Goal: Task Accomplishment & Management: Use online tool/utility

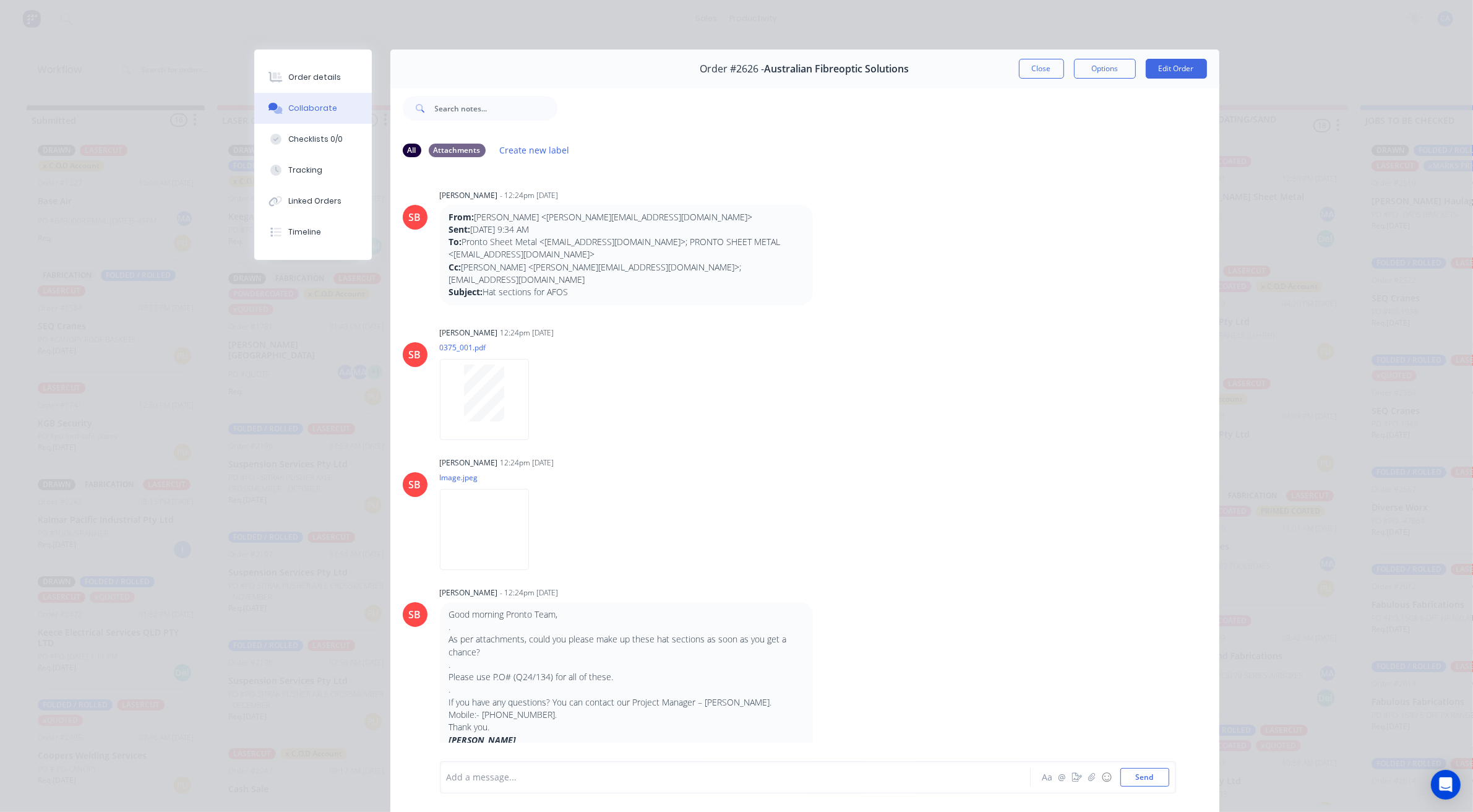
scroll to position [17, 0]
drag, startPoint x: 1056, startPoint y: 81, endPoint x: 1037, endPoint y: 65, distance: 24.8
click at [1055, 81] on div "Order #2626 - Australian Fibreoptic Solutions Close Options Edit Order" at bounding box center [804, 68] width 829 height 39
click at [1040, 69] on button "Close" at bounding box center [1041, 68] width 45 height 20
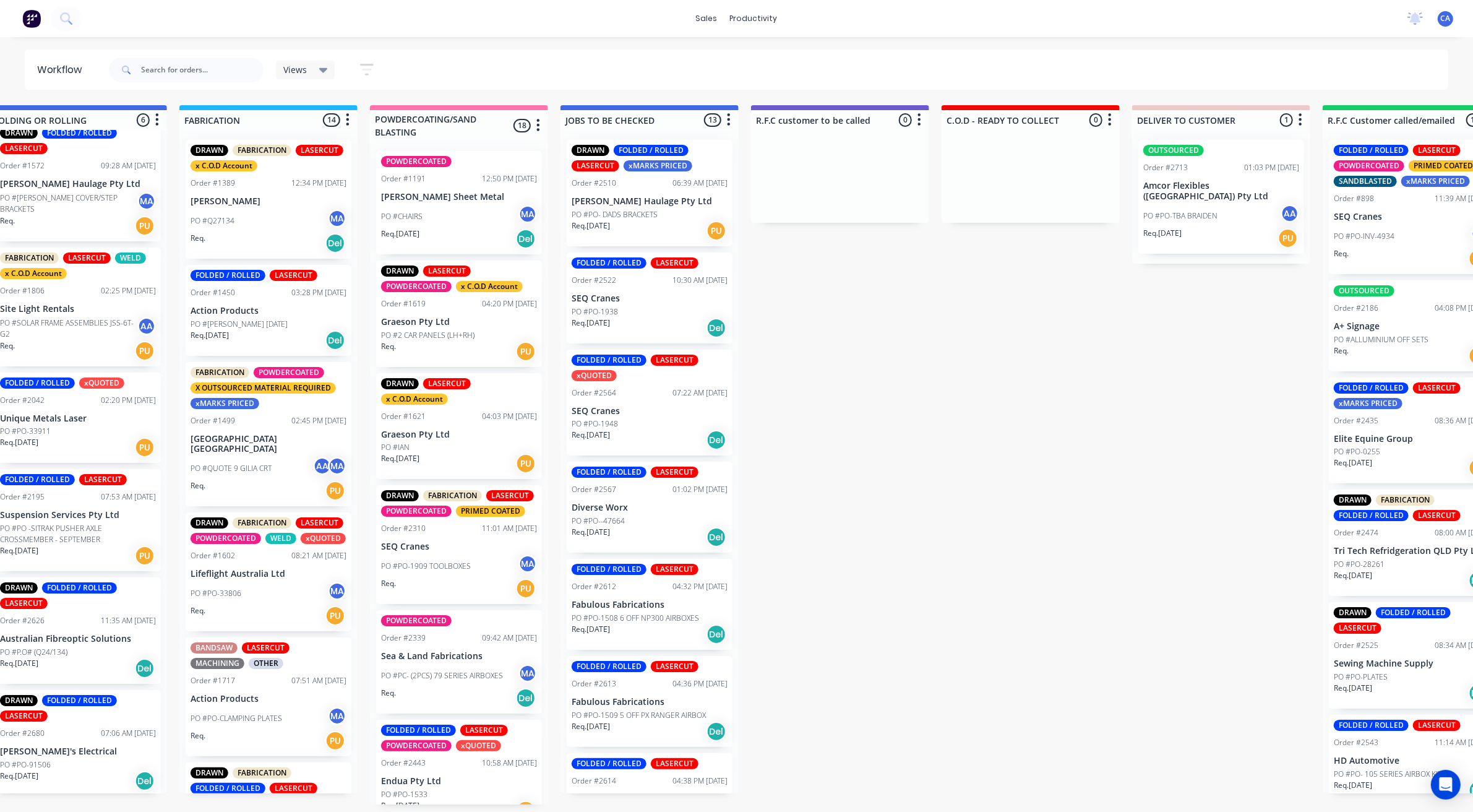
drag, startPoint x: 744, startPoint y: 294, endPoint x: 923, endPoint y: 308, distance: 179.5
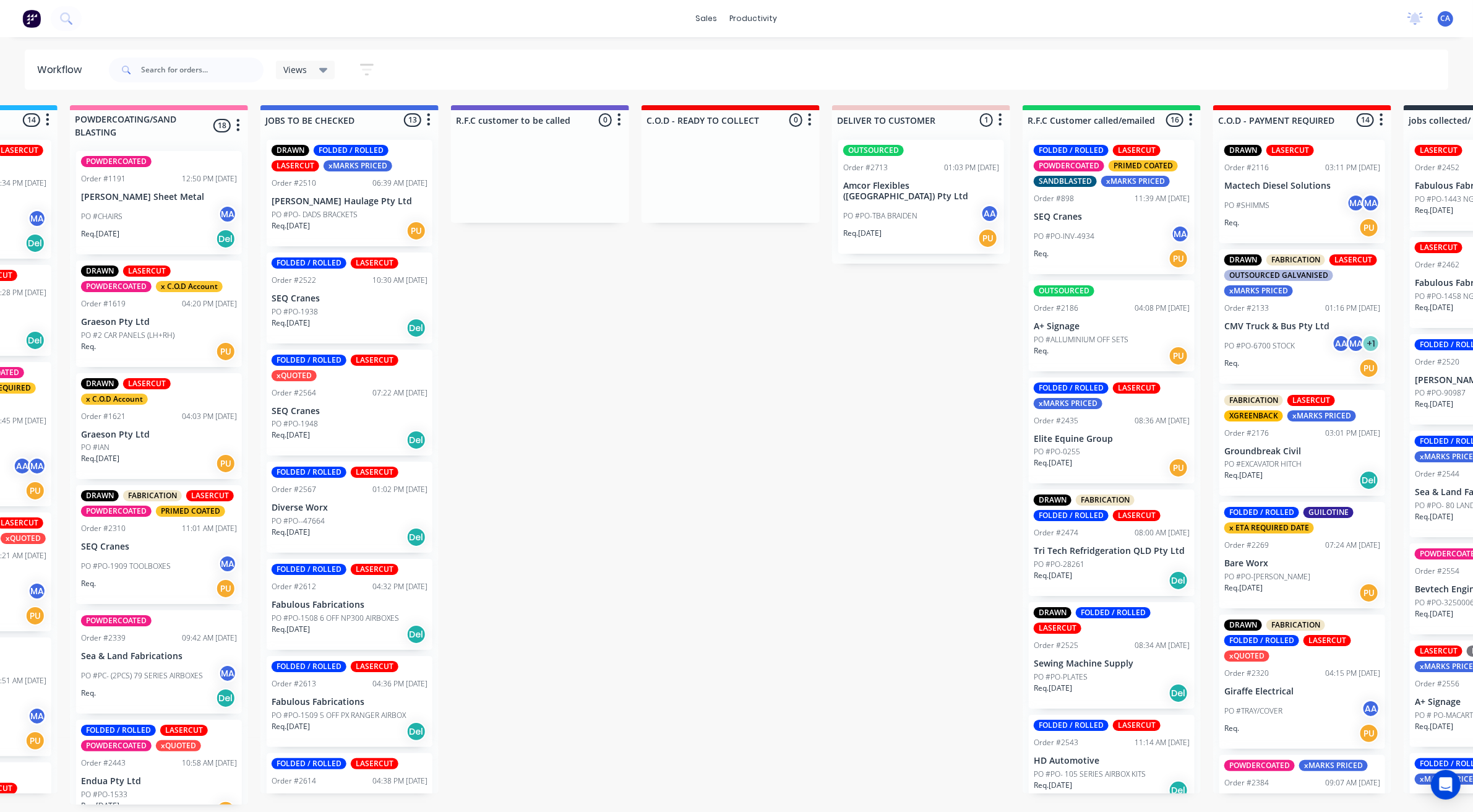
scroll to position [1, 773]
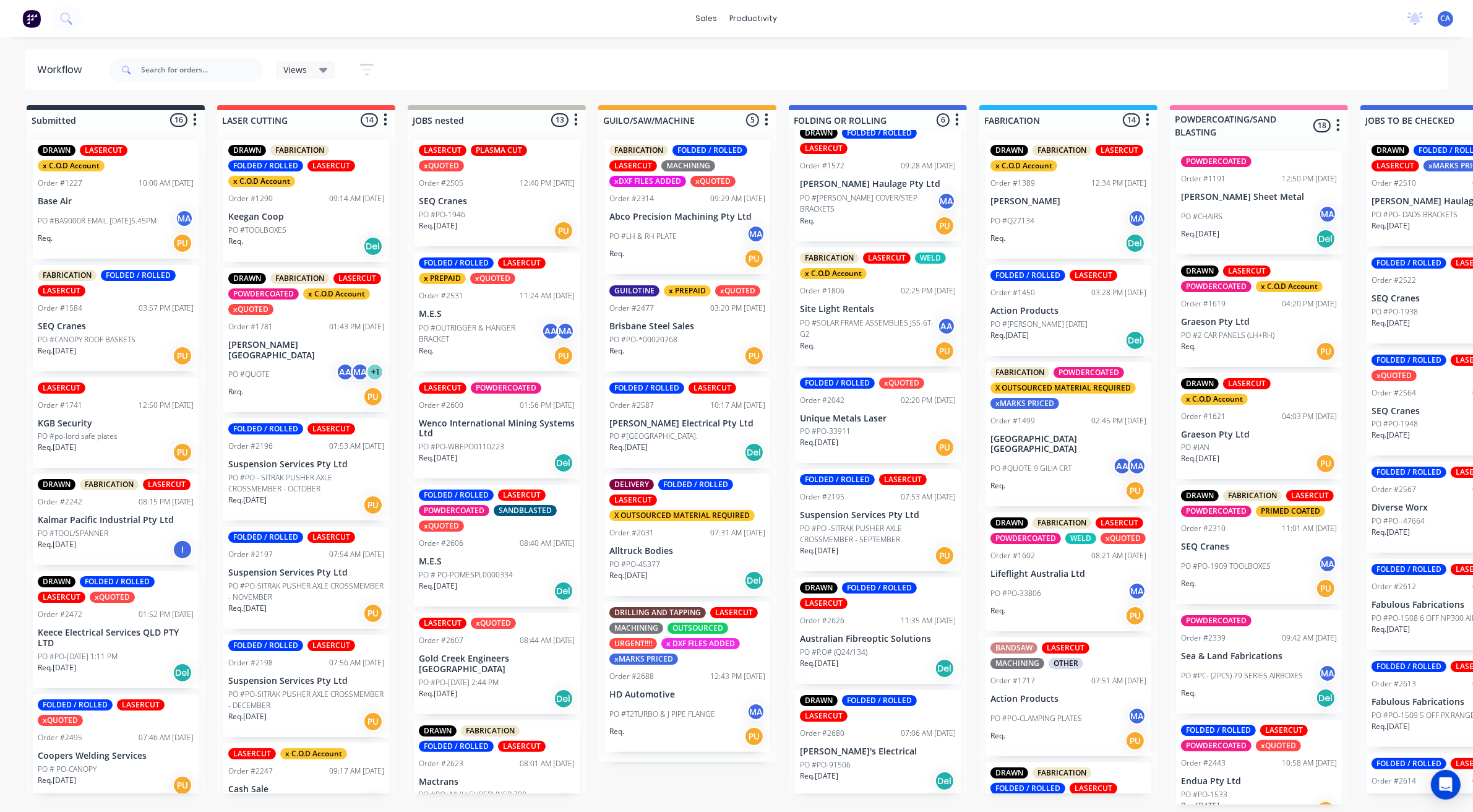
drag, startPoint x: 864, startPoint y: 297, endPoint x: 641, endPoint y: 294, distance: 223.0
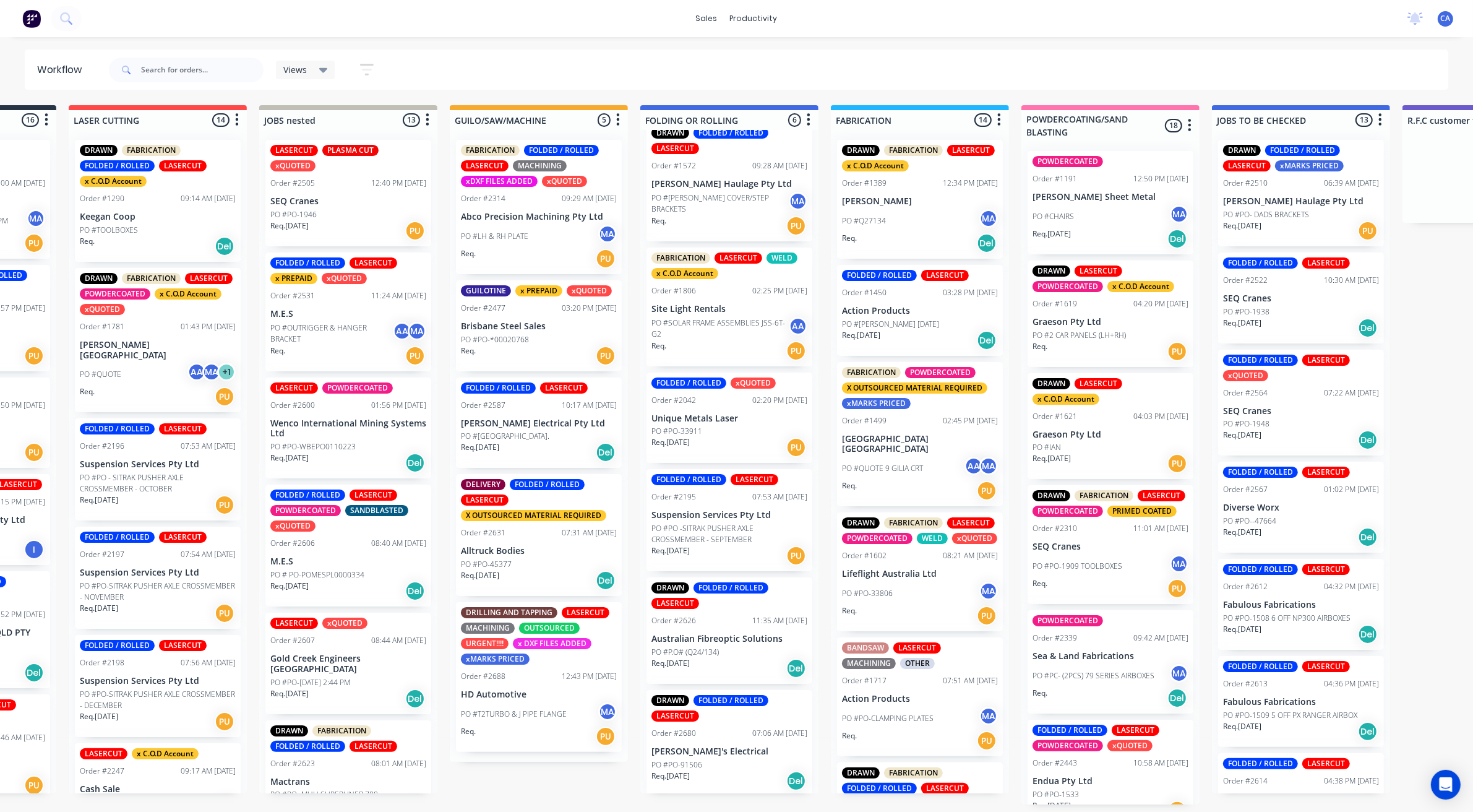
scroll to position [4, 322]
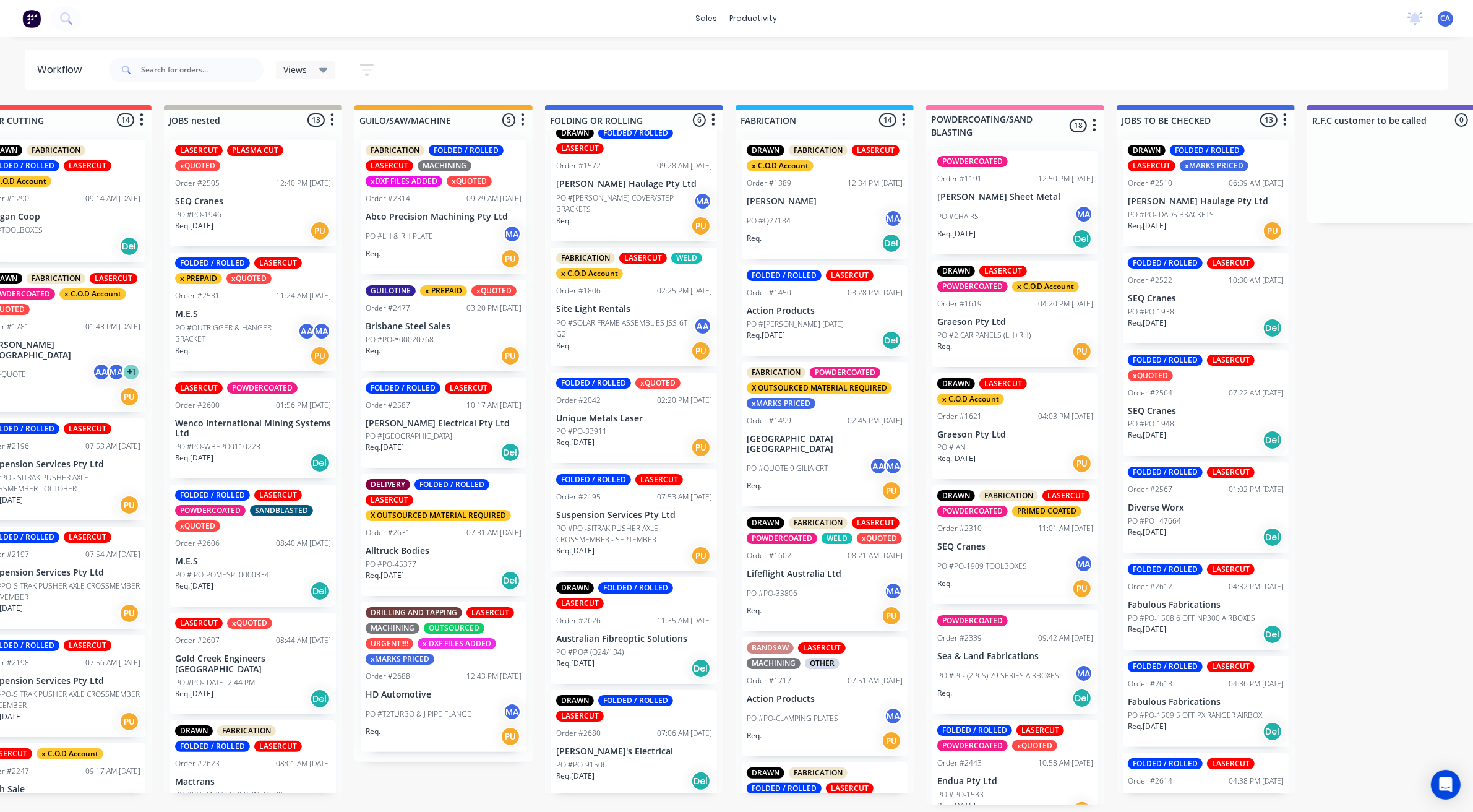
drag, startPoint x: 751, startPoint y: 294, endPoint x: 891, endPoint y: 234, distance: 152.3
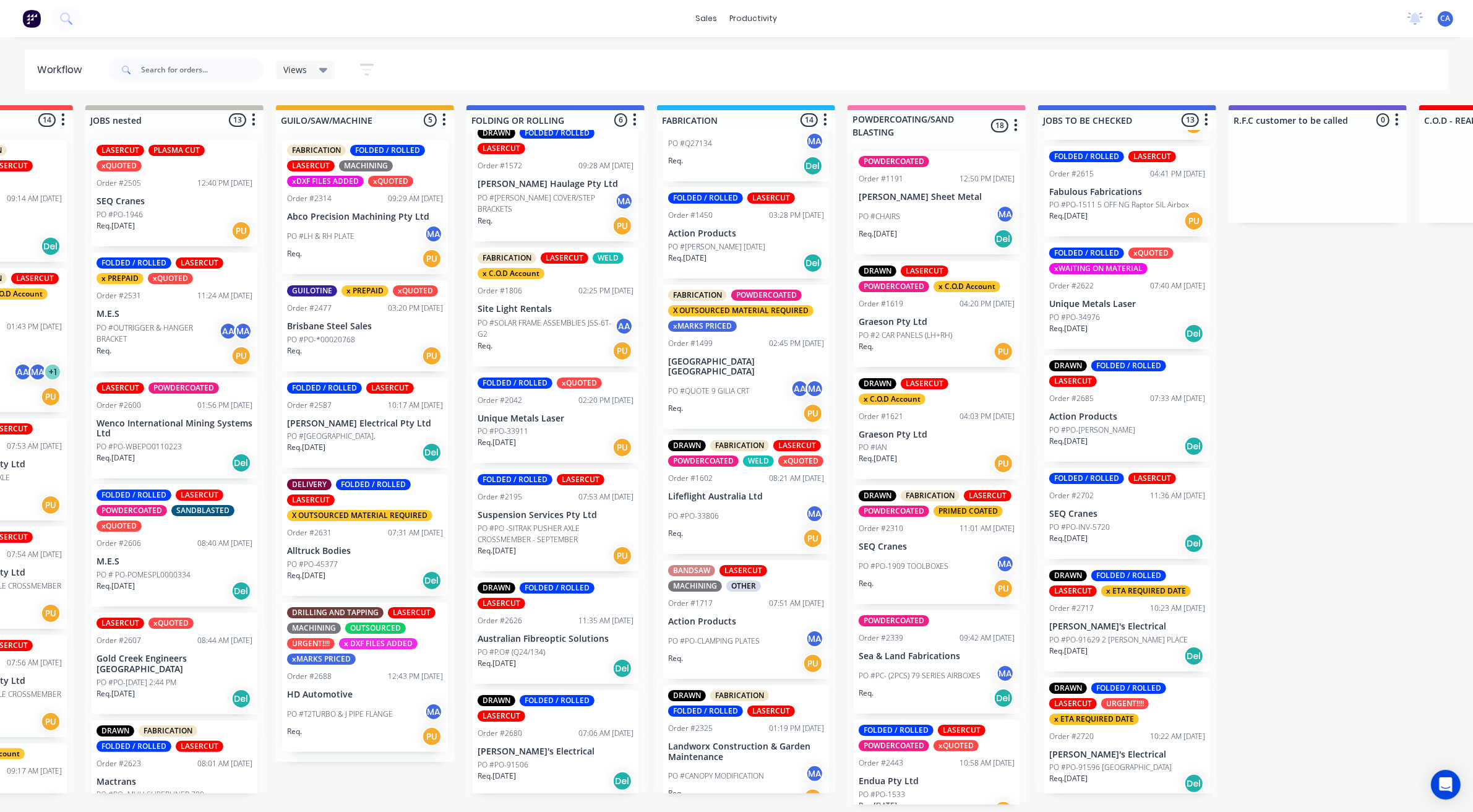
scroll to position [706, 0]
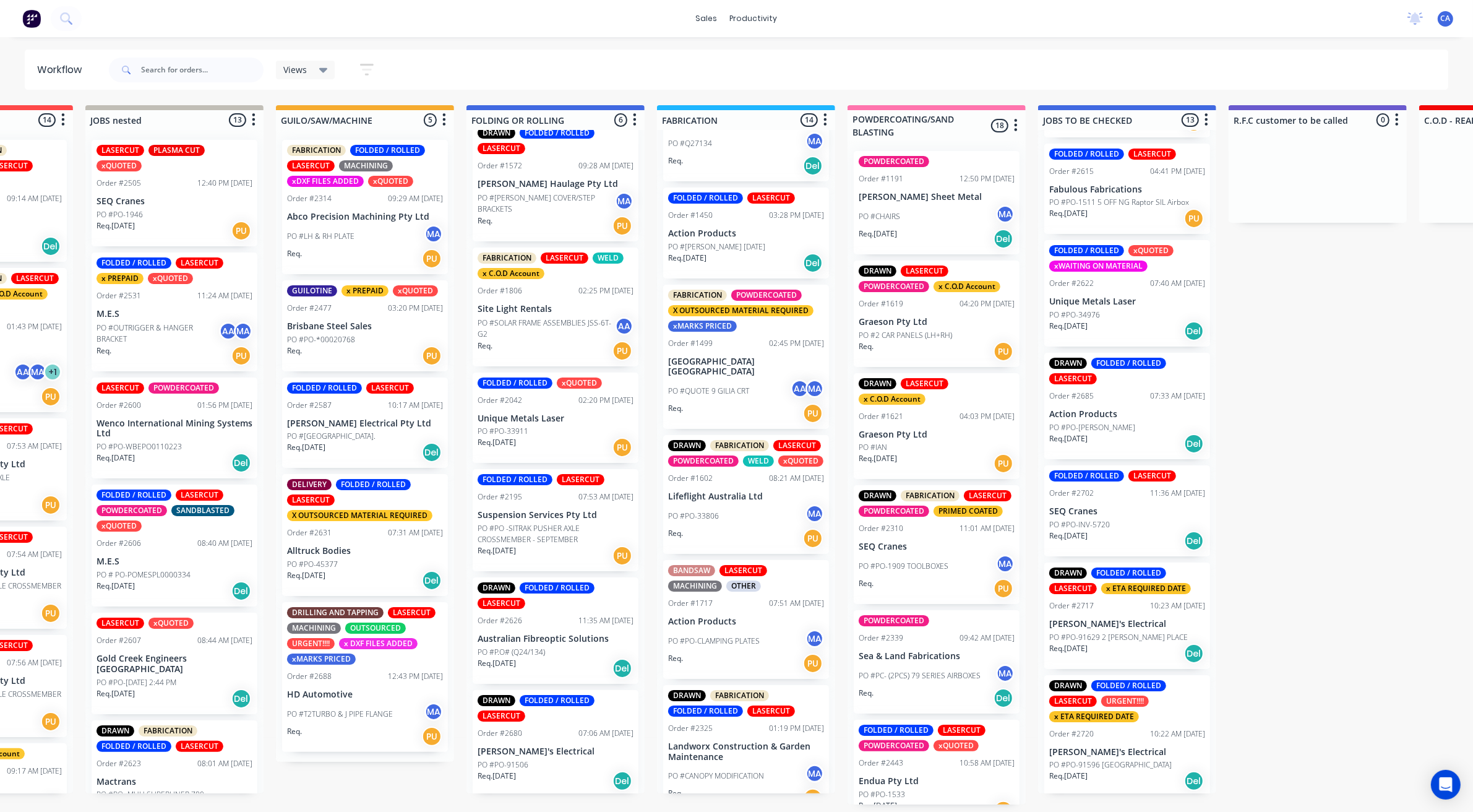
click at [1105, 601] on div "Order #2717 10:23 AM [DATE]" at bounding box center [1126, 606] width 156 height 11
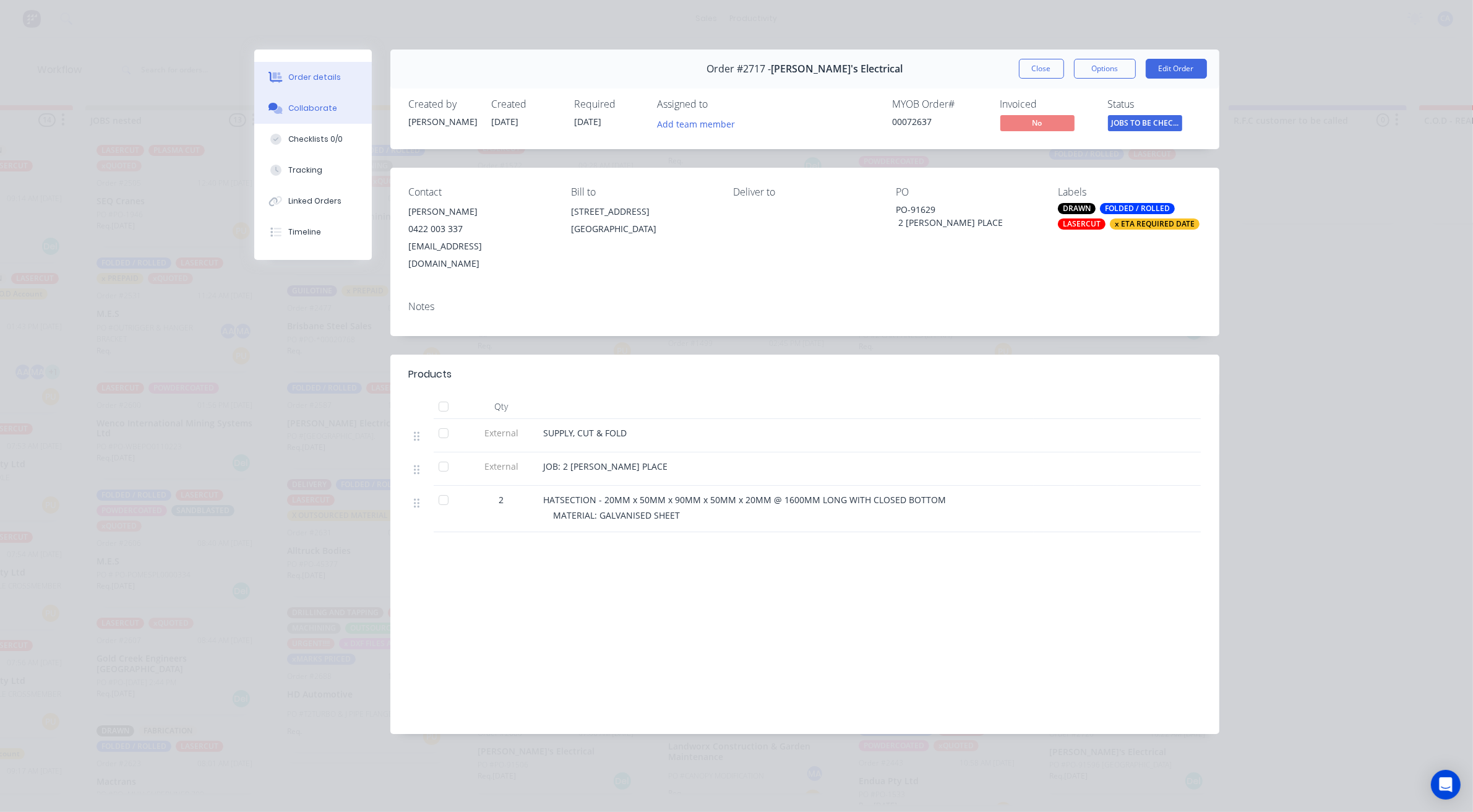
click at [319, 112] on div "Collaborate" at bounding box center [313, 109] width 49 height 11
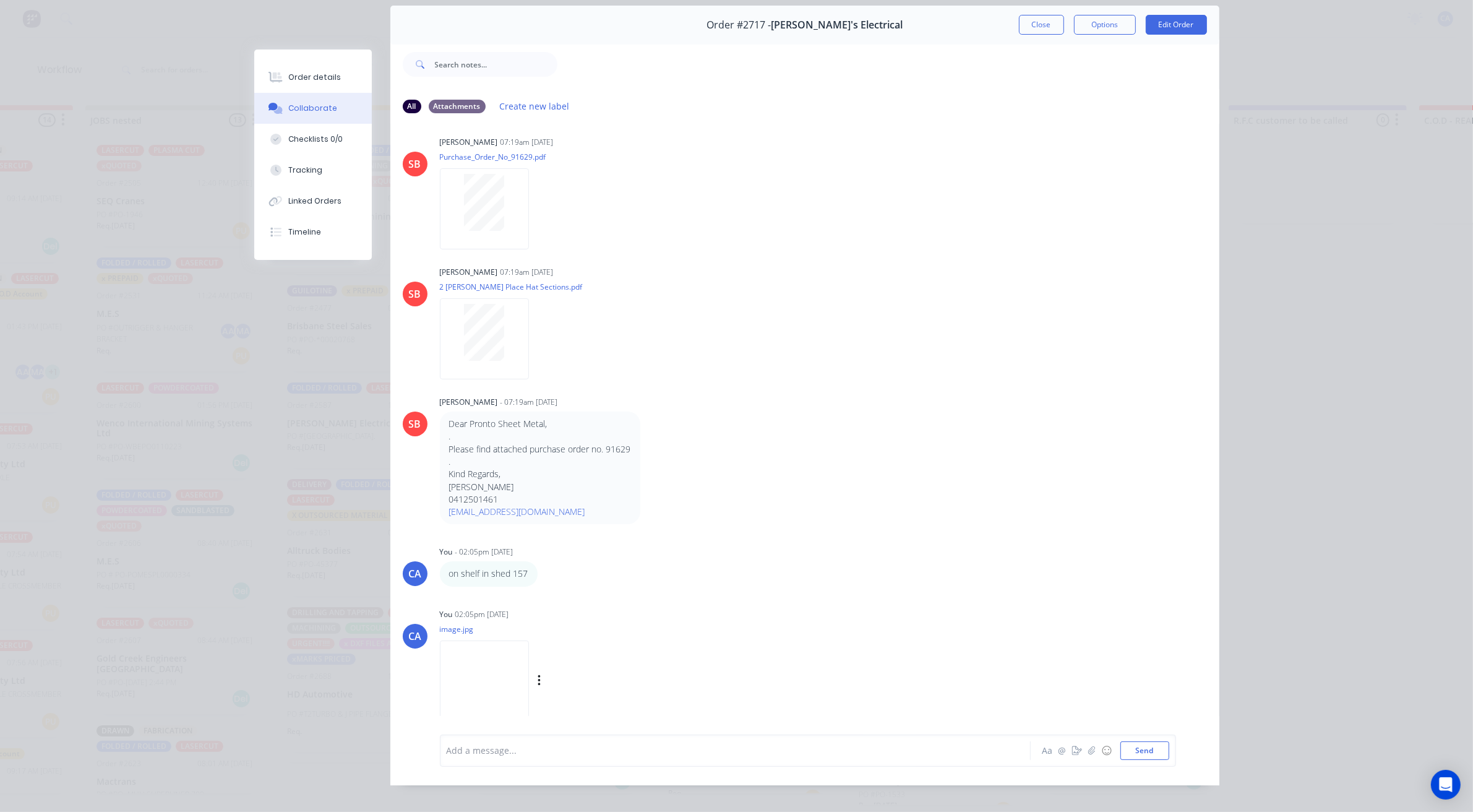
scroll to position [68, 0]
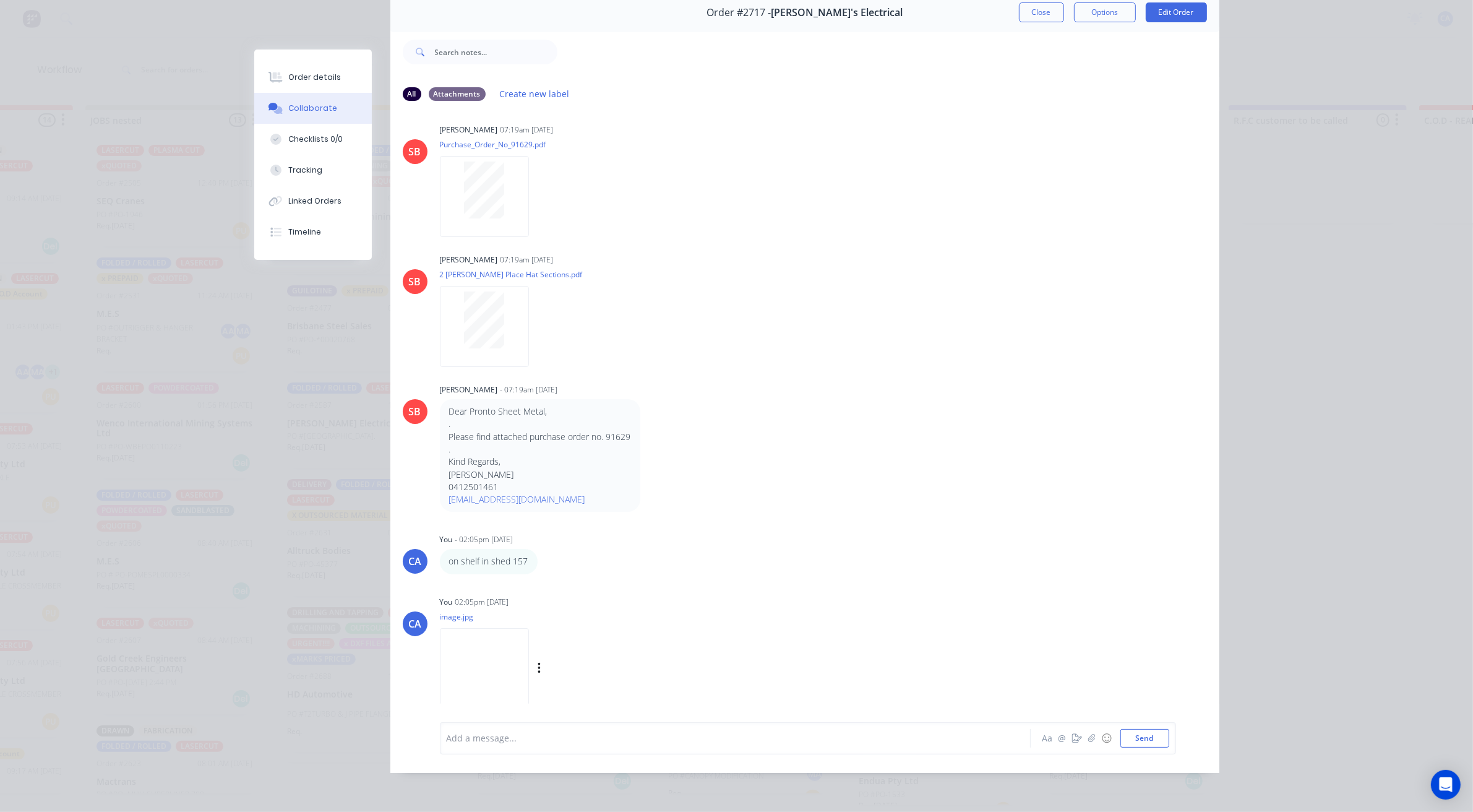
click at [483, 656] on img at bounding box center [484, 668] width 89 height 81
click at [1027, 3] on button "Close" at bounding box center [1041, 12] width 45 height 20
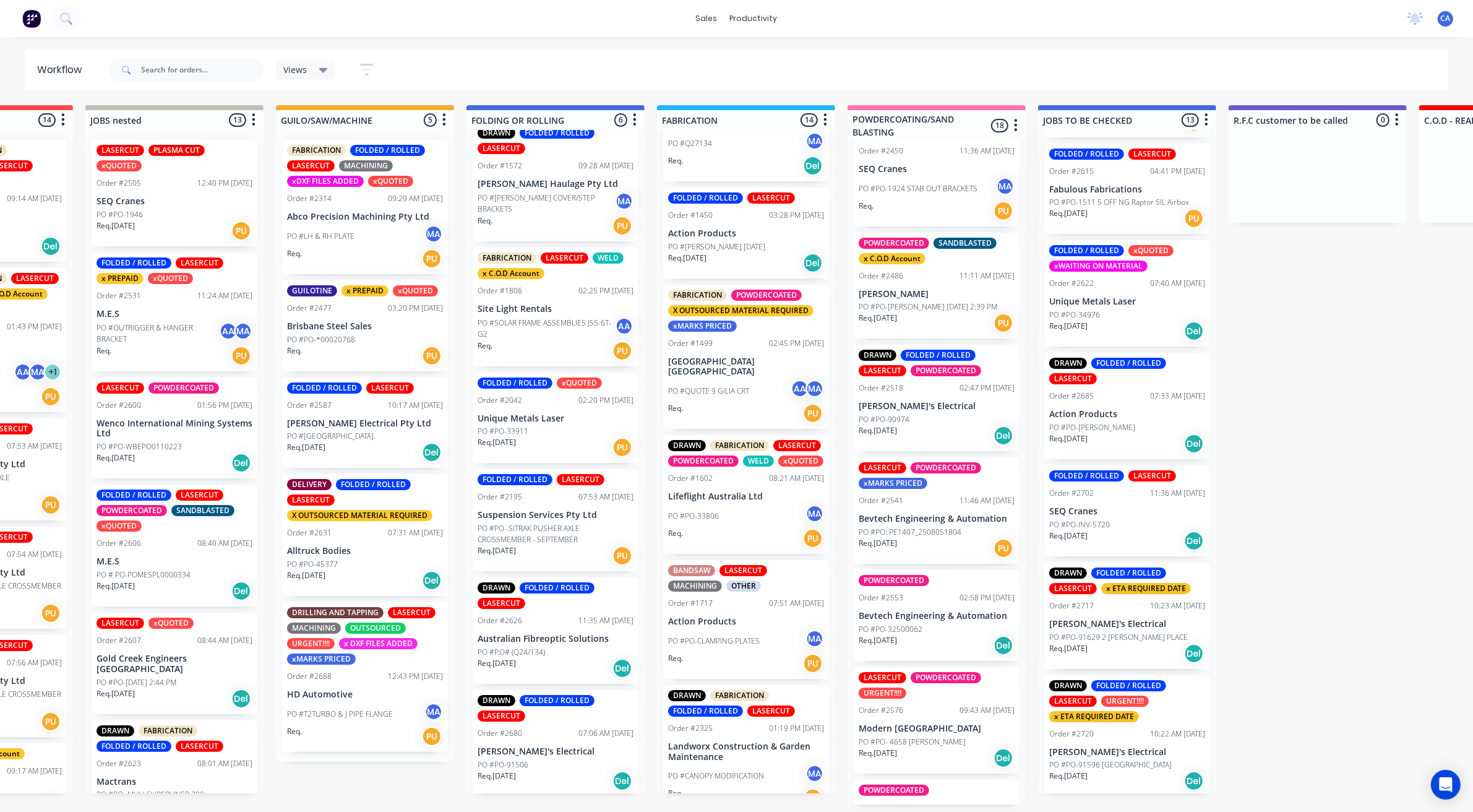
scroll to position [773, 0]
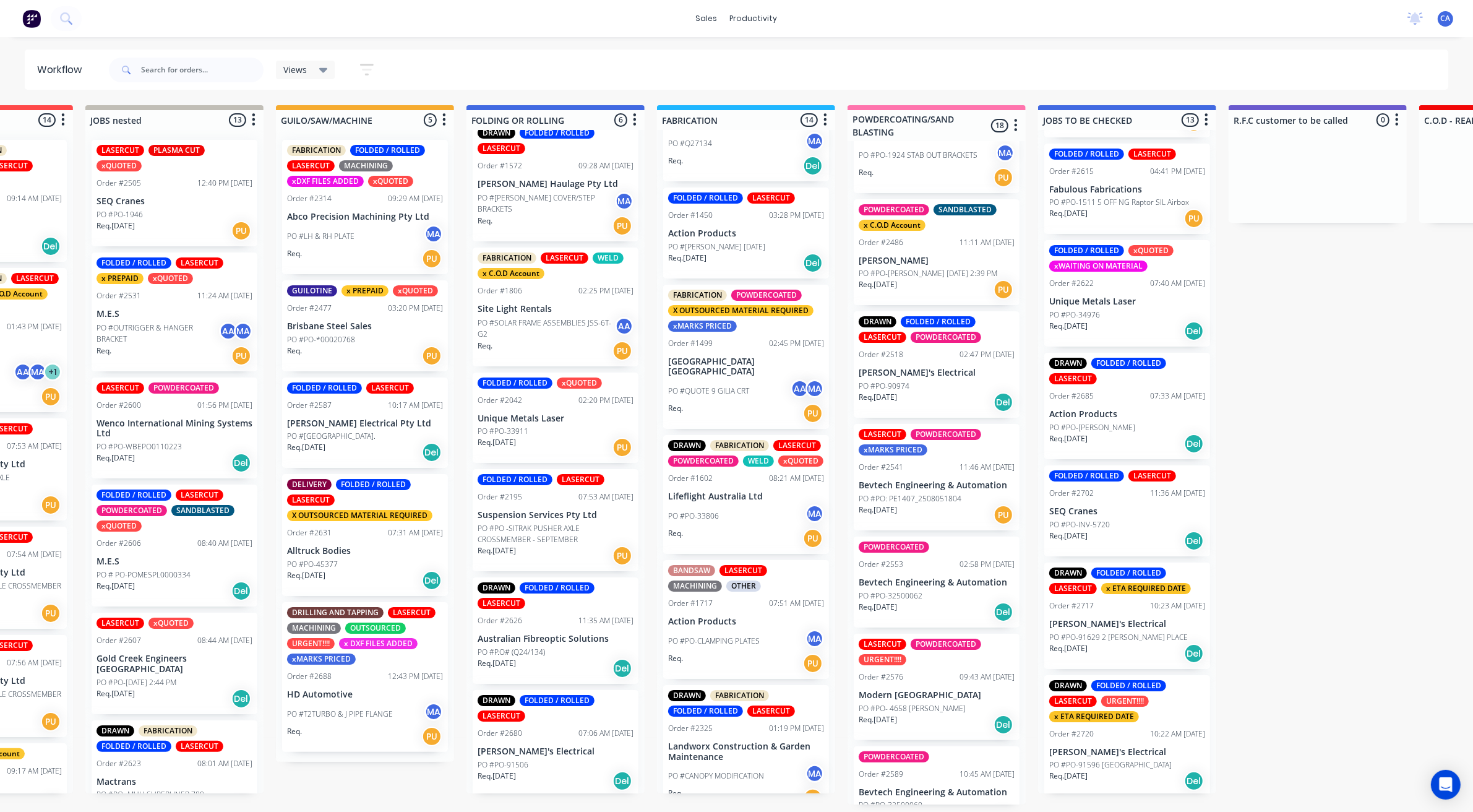
click at [932, 392] on div "PO #PO-90974" at bounding box center [936, 386] width 156 height 11
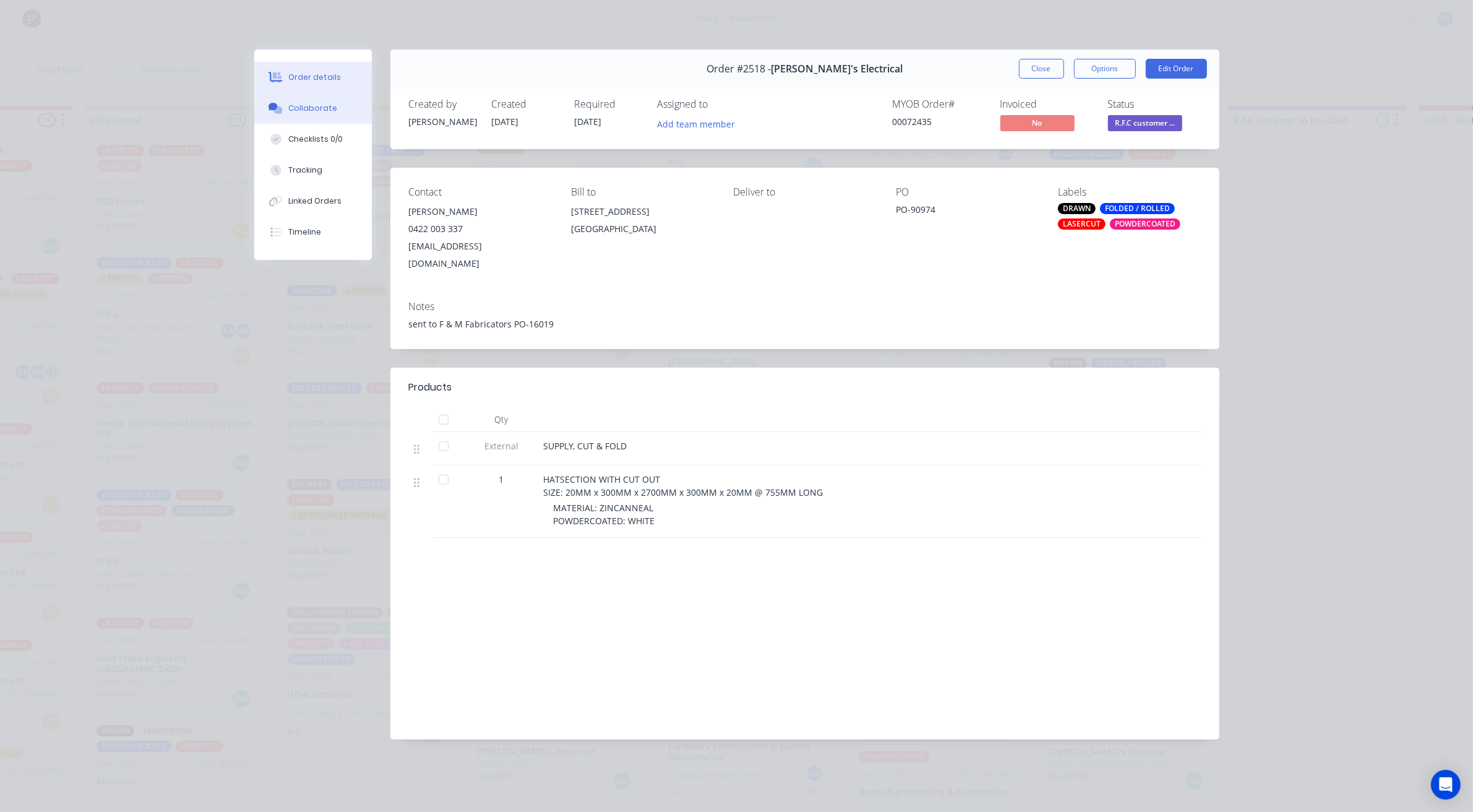
click at [308, 107] on div "Collaborate" at bounding box center [313, 109] width 49 height 11
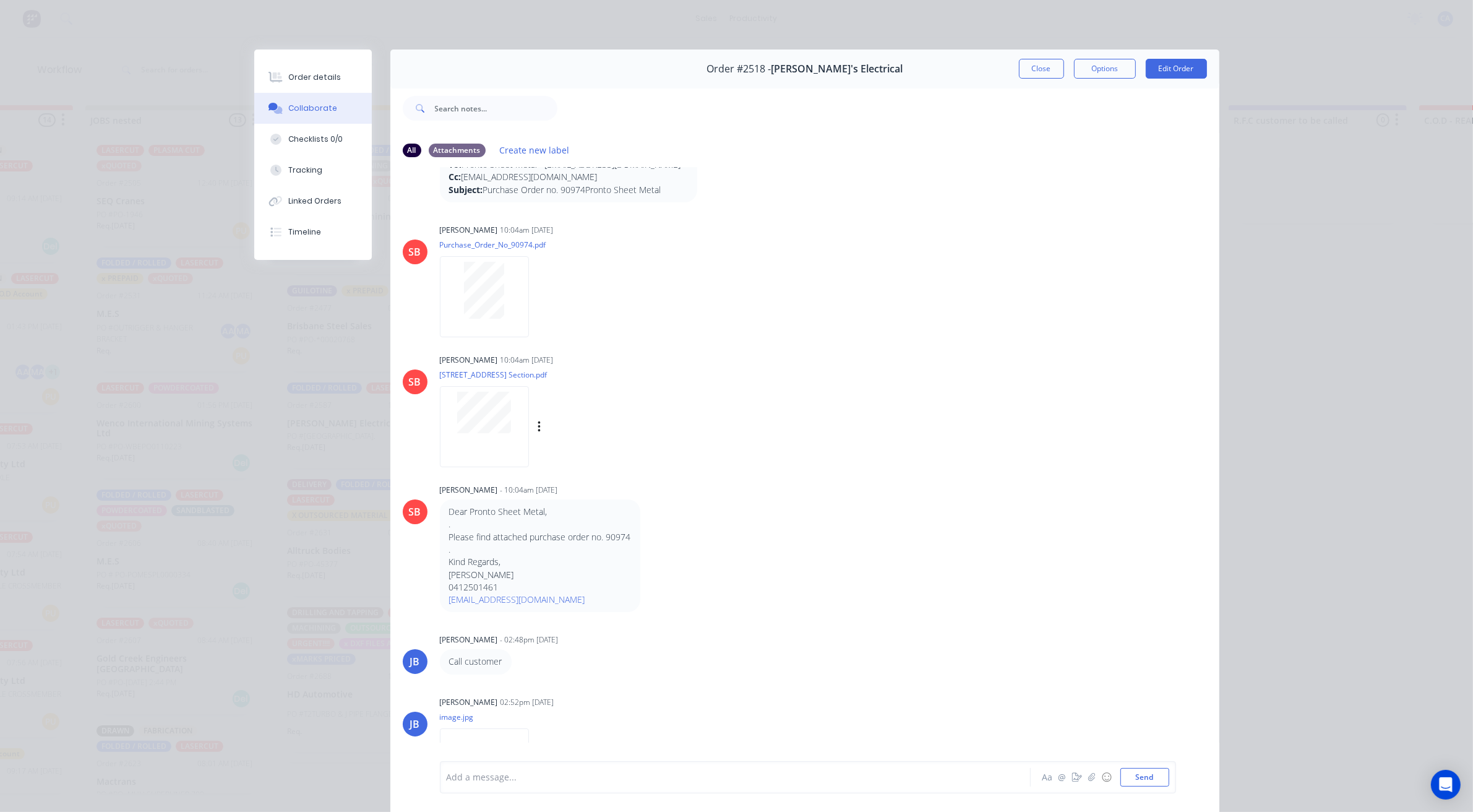
scroll to position [0, 0]
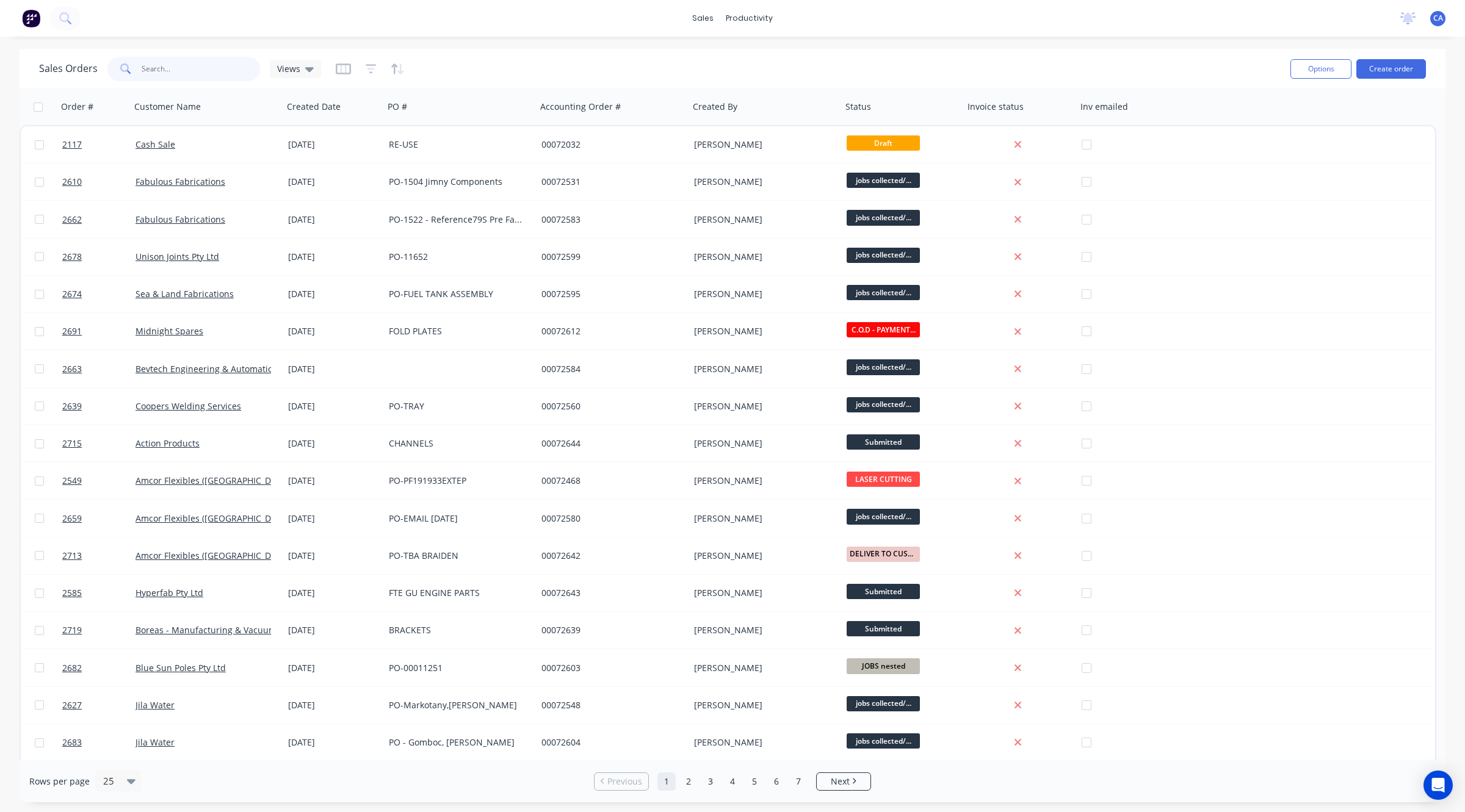
click at [199, 76] on input "text" at bounding box center [201, 69] width 119 height 24
click at [780, 61] on div "Workflow" at bounding box center [774, 59] width 36 height 11
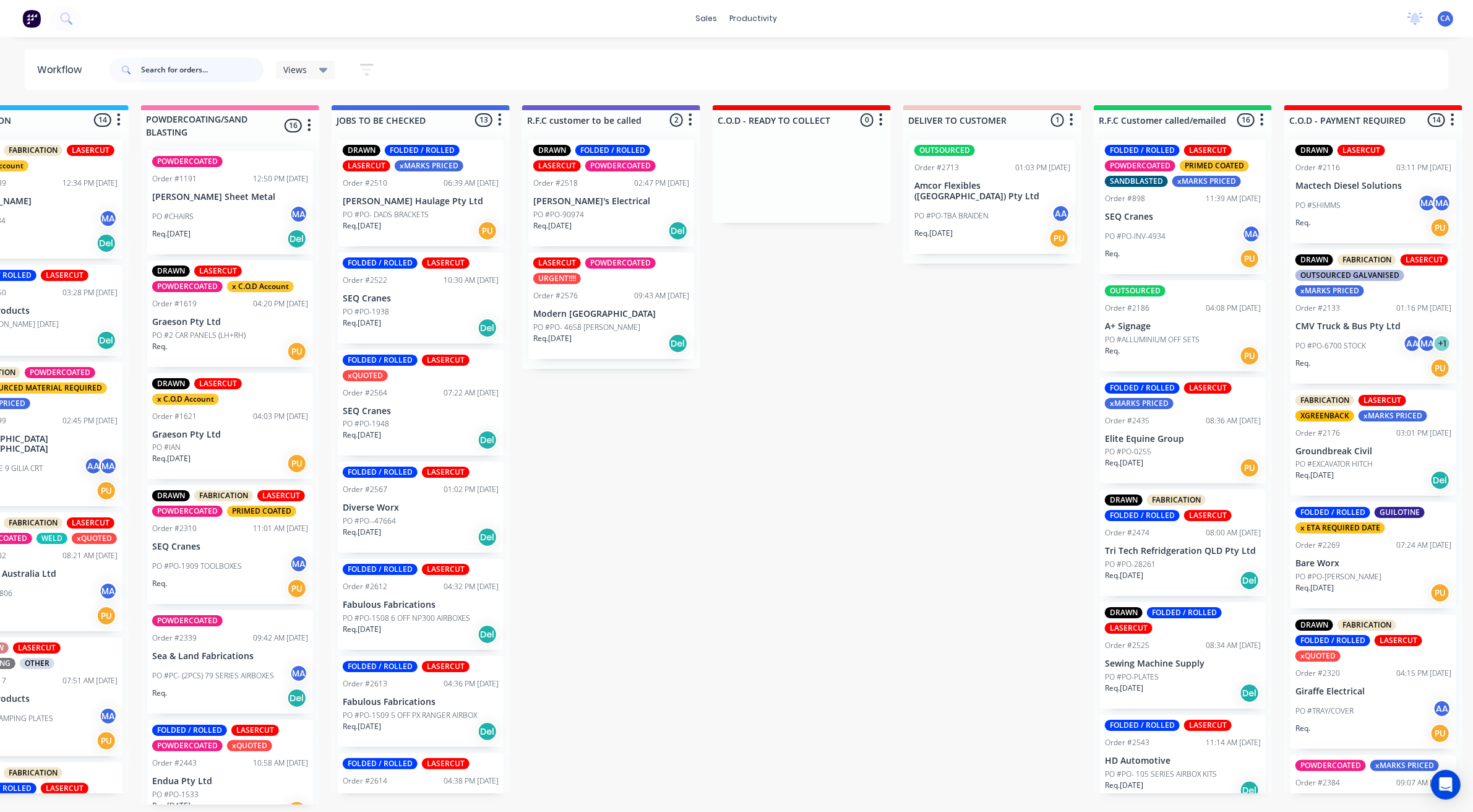
click at [216, 75] on input "text" at bounding box center [202, 70] width 123 height 25
type input "brandons"
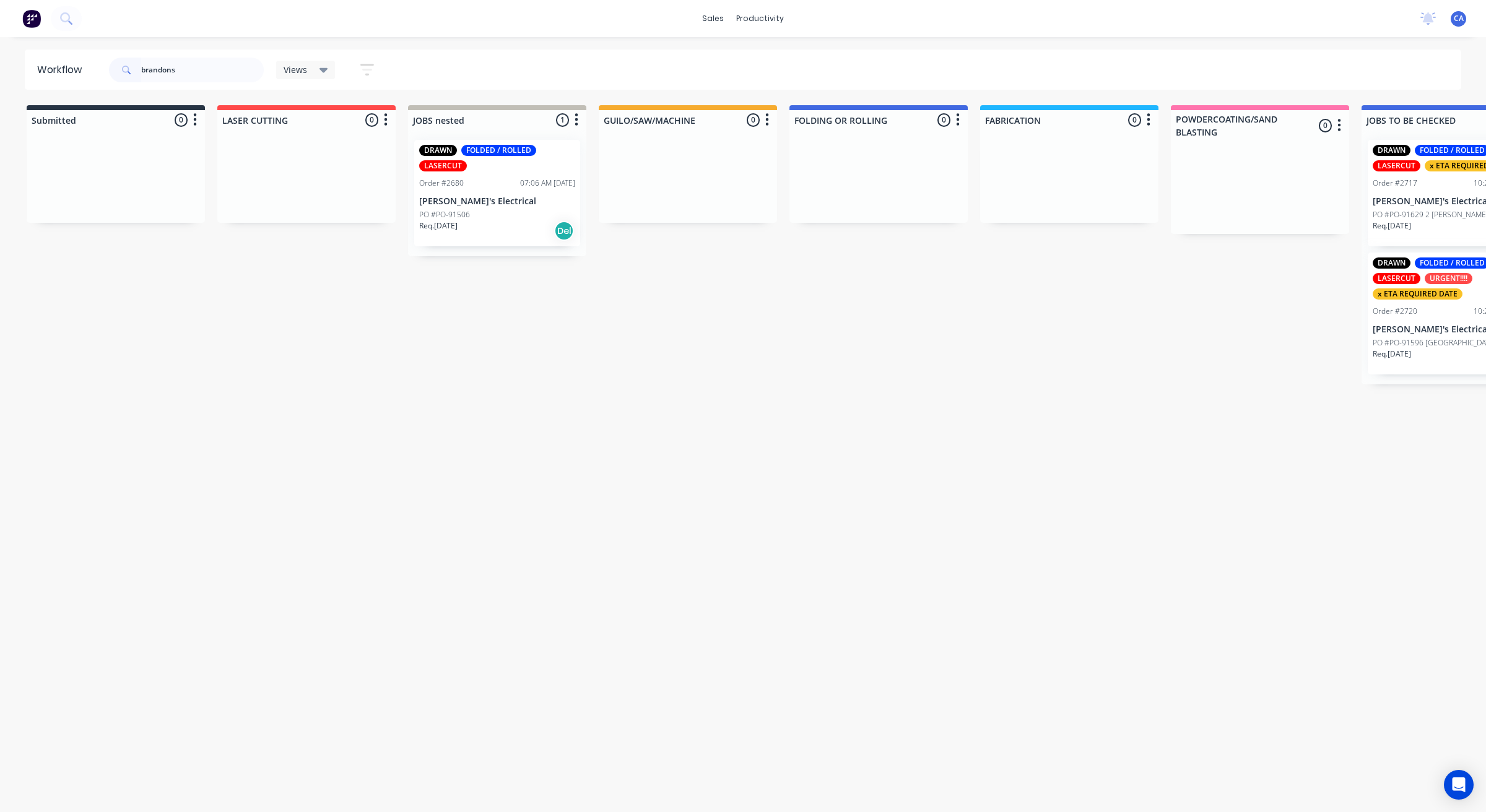
click at [511, 208] on div "DRAWN FOLDED / ROLLED LASERCUT Order #2680 07:06 AM [DATE] [PERSON_NAME]'s Elec…" at bounding box center [497, 193] width 166 height 107
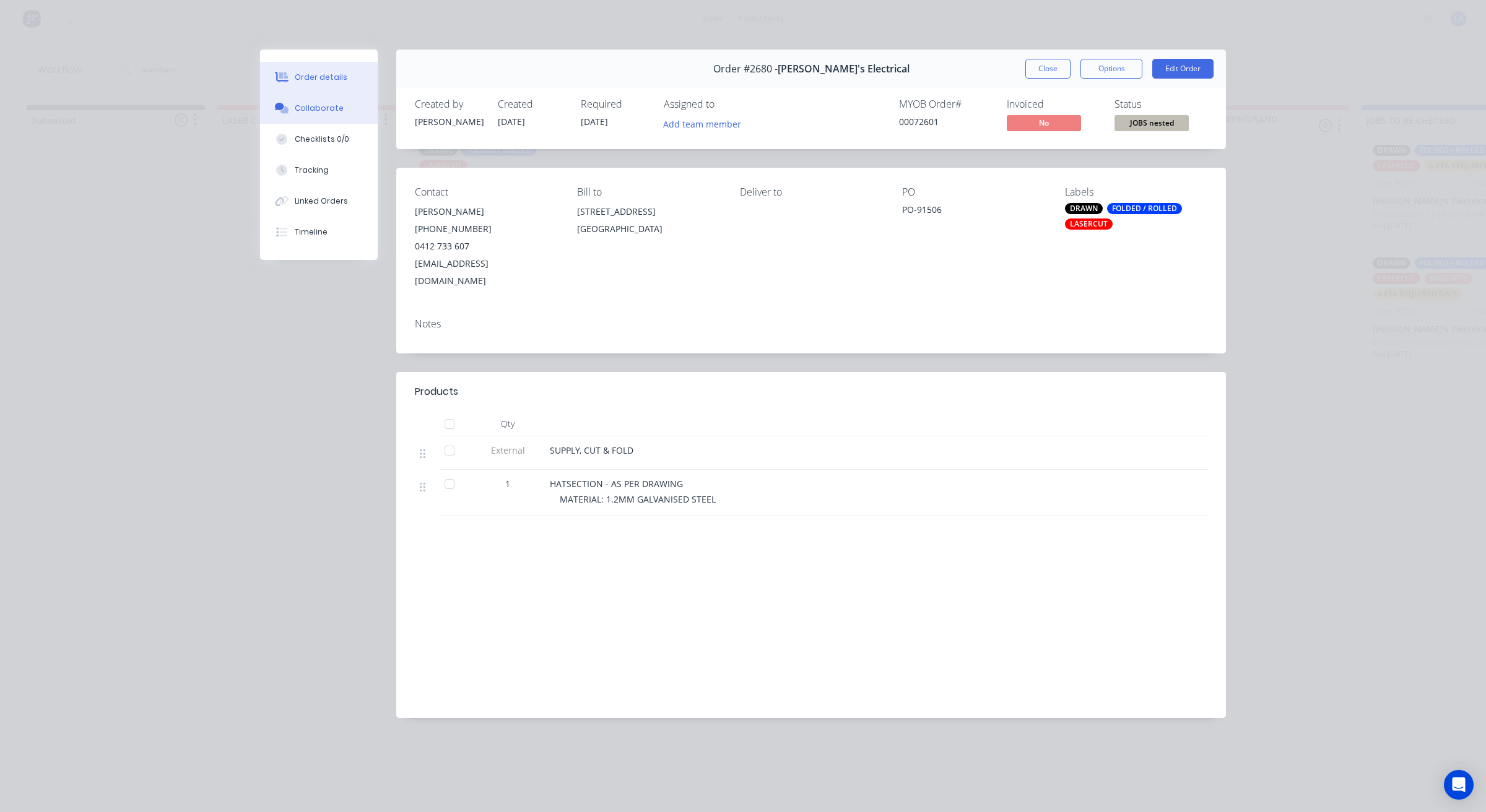
click at [320, 104] on div "Collaborate" at bounding box center [319, 109] width 49 height 11
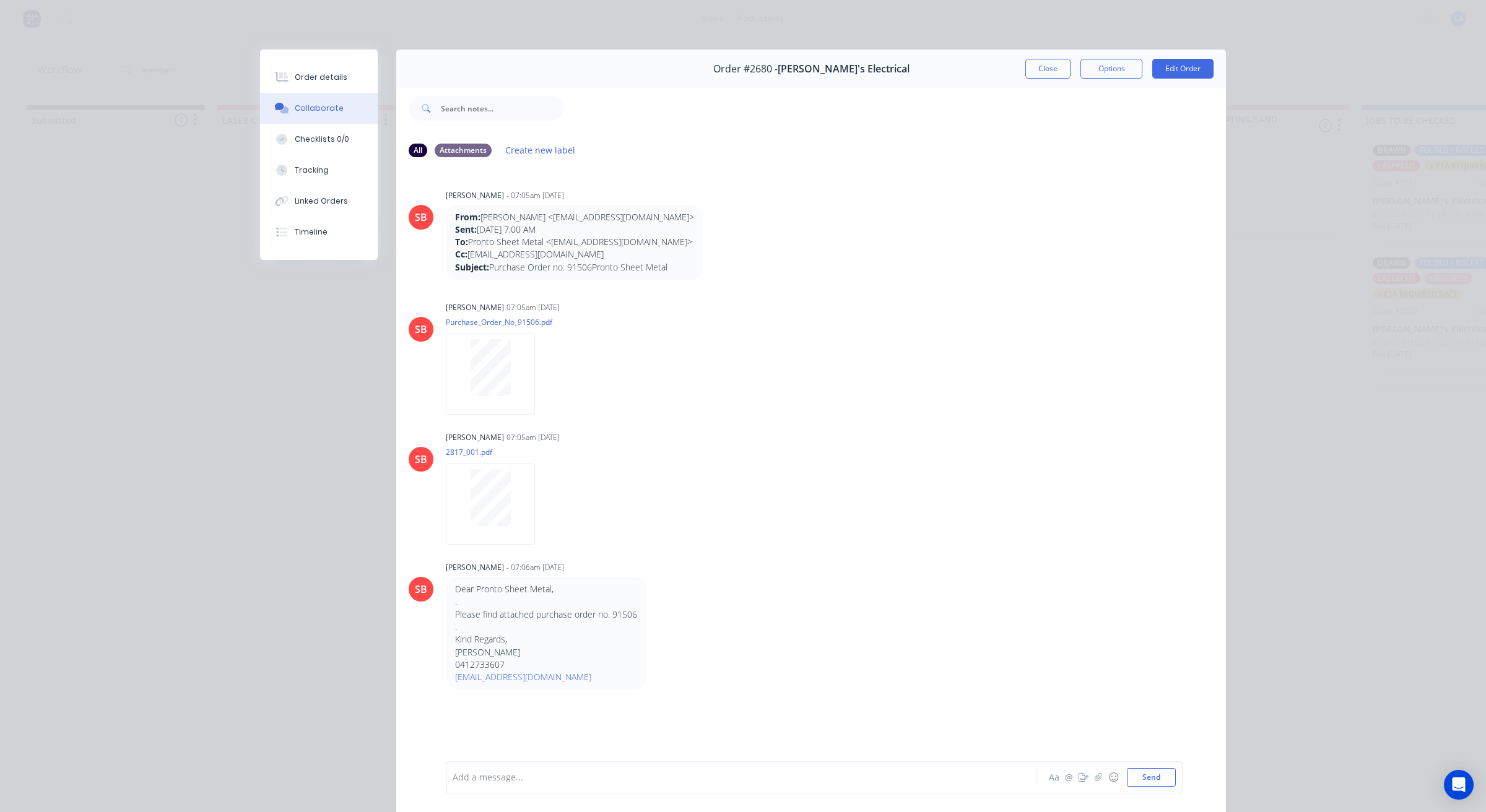
drag, startPoint x: 933, startPoint y: 289, endPoint x: 1040, endPoint y: 71, distance: 242.8
click at [1040, 71] on button "Close" at bounding box center [1048, 68] width 45 height 20
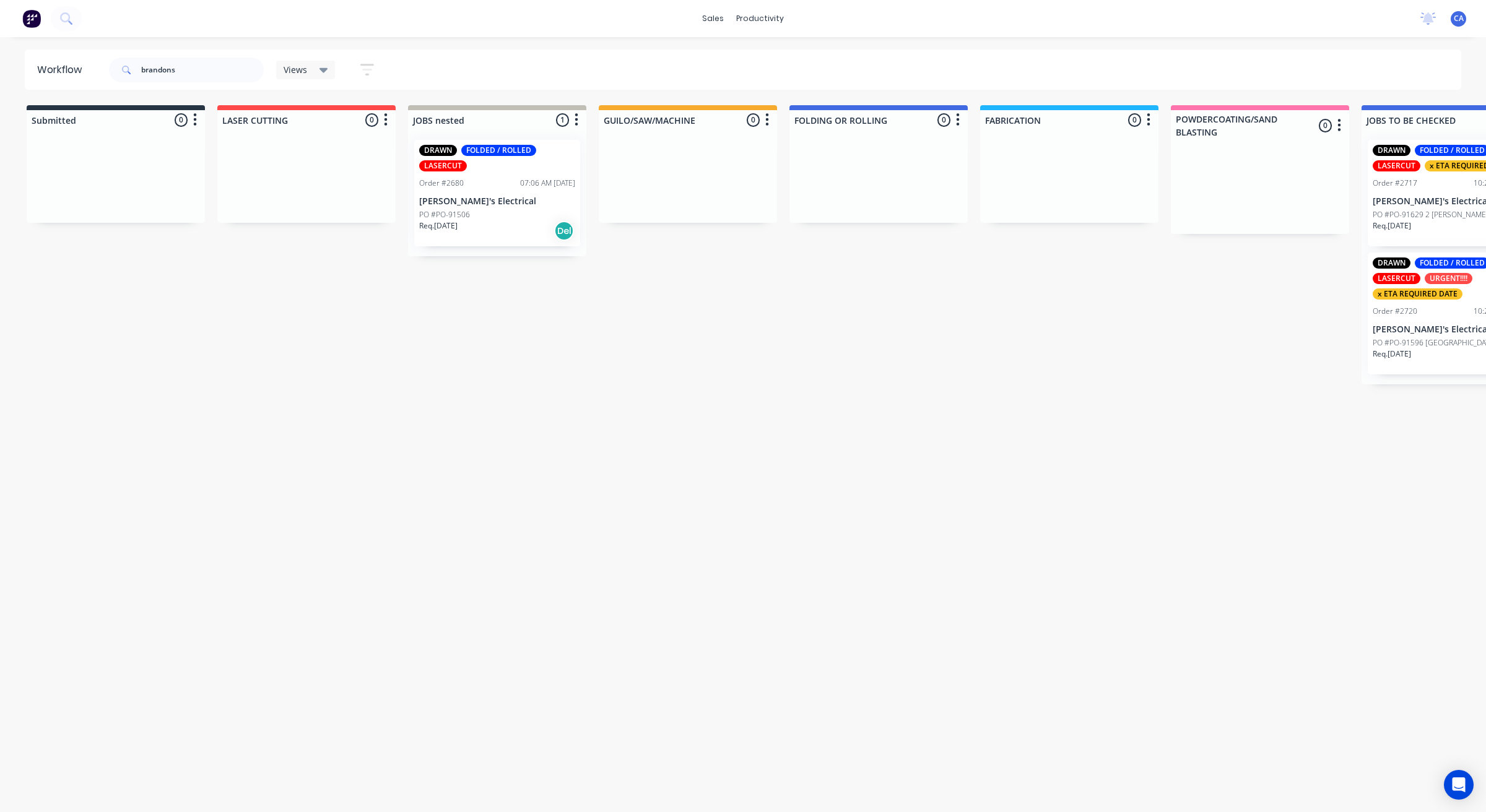
drag, startPoint x: 882, startPoint y: 347, endPoint x: 815, endPoint y: 374, distance: 72.2
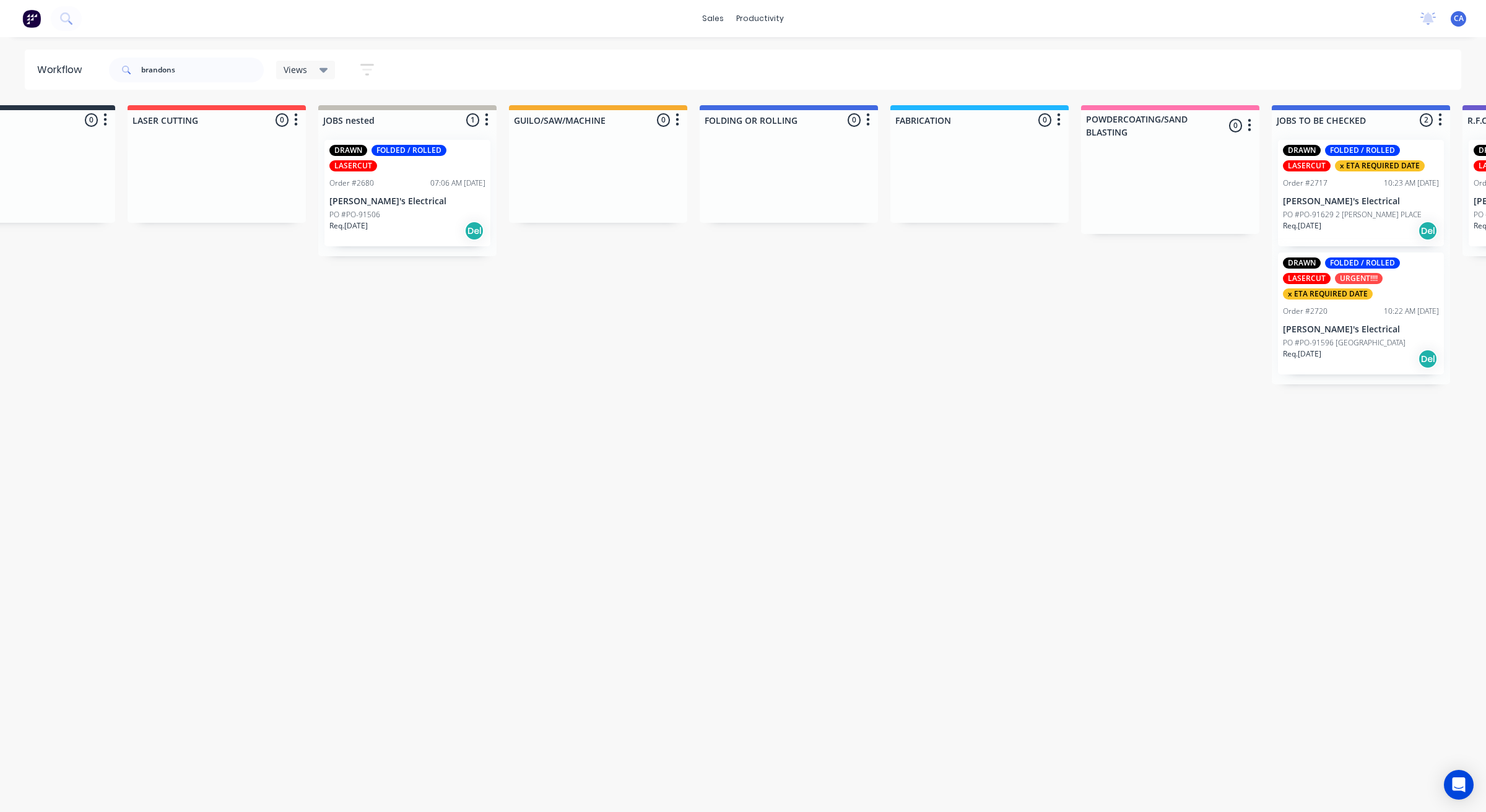
scroll to position [0, 141]
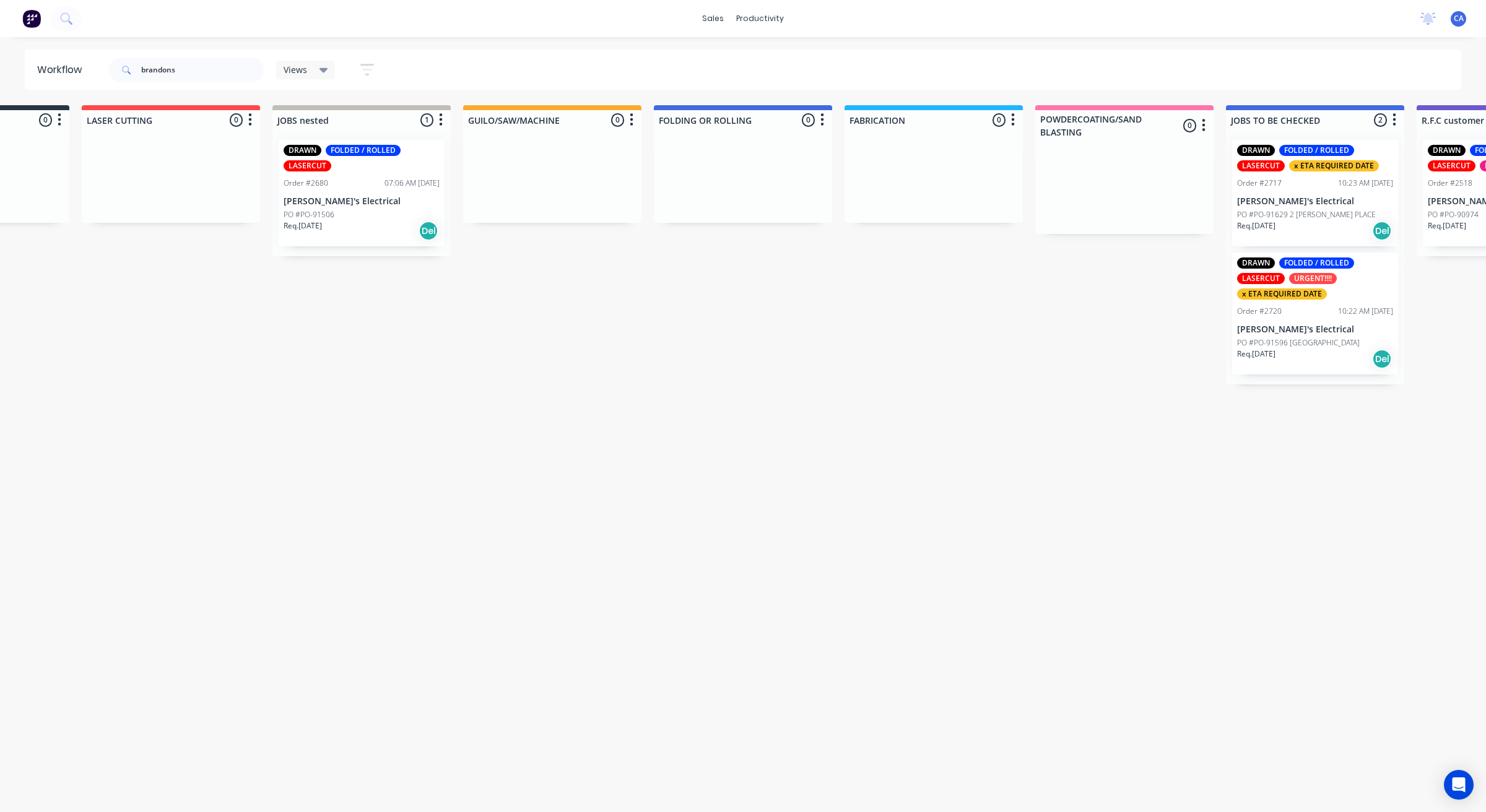
drag, startPoint x: 893, startPoint y: 364, endPoint x: 773, endPoint y: 320, distance: 127.8
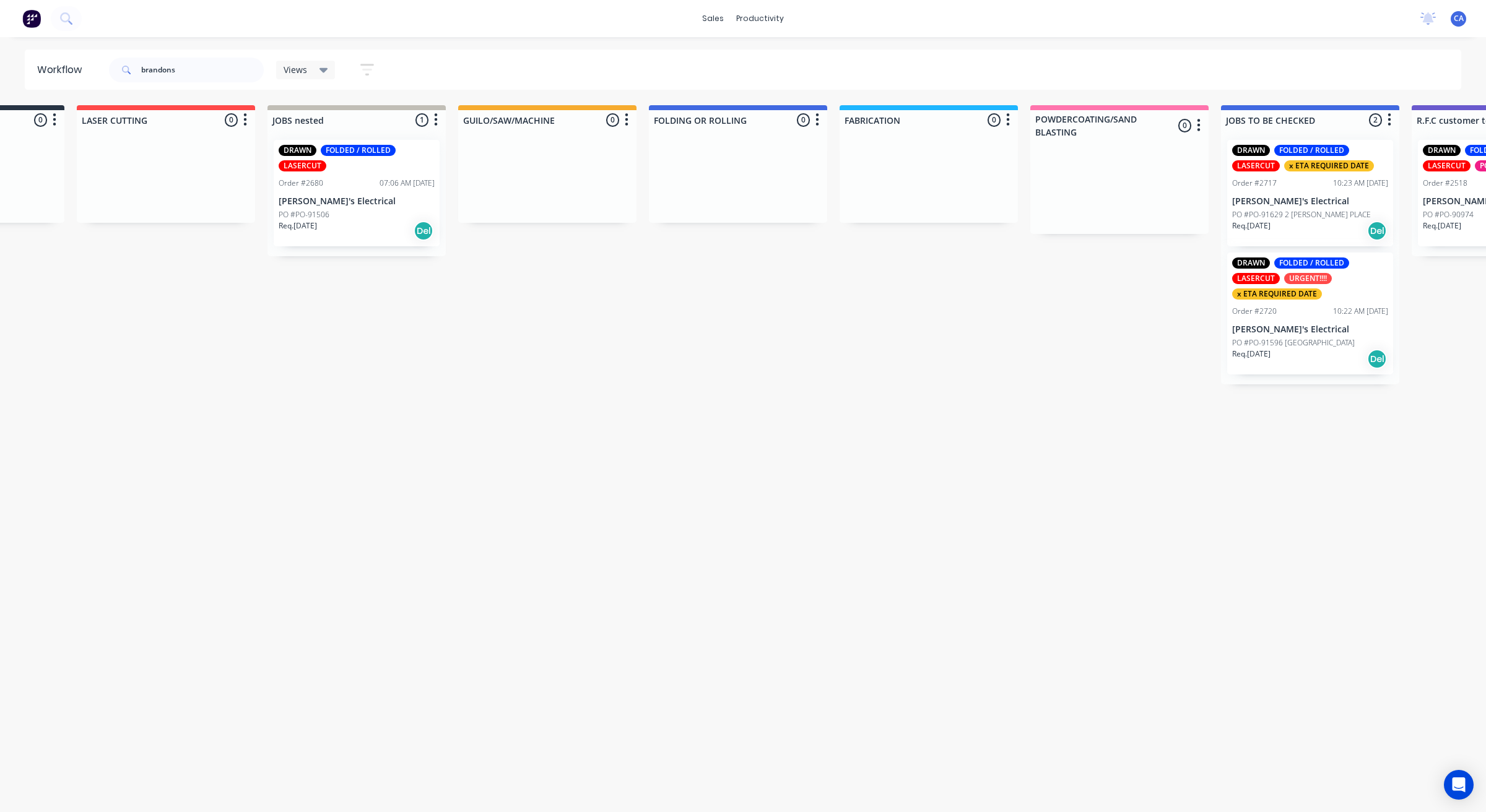
click at [354, 190] on div "DRAWN FOLDED / ROLLED LASERCUT Order #2680 07:06 AM [DATE] [PERSON_NAME]'s Elec…" at bounding box center [357, 193] width 166 height 107
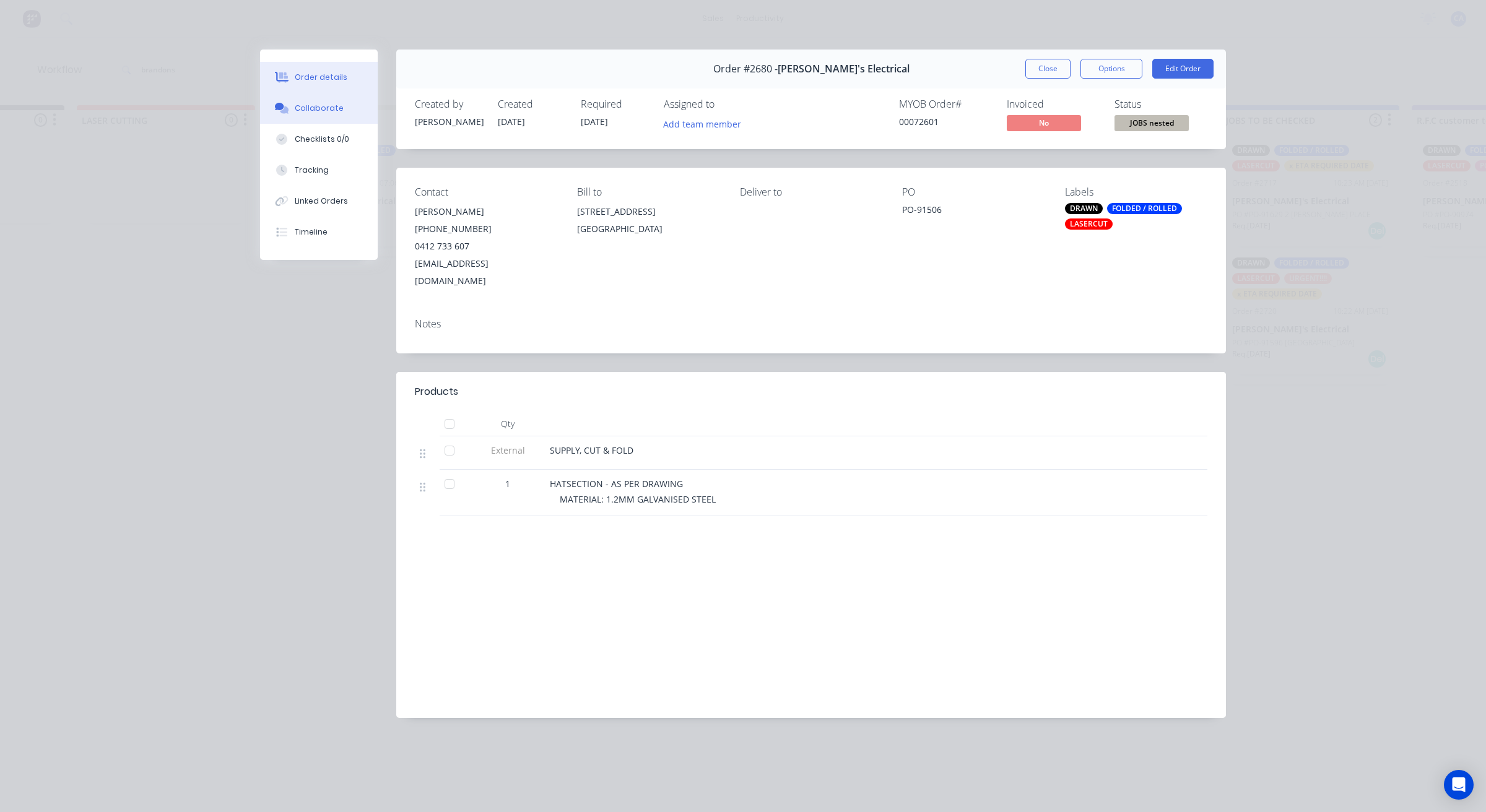
drag, startPoint x: 324, startPoint y: 109, endPoint x: 364, endPoint y: 128, distance: 44.3
click at [324, 107] on div "Collaborate" at bounding box center [319, 109] width 49 height 11
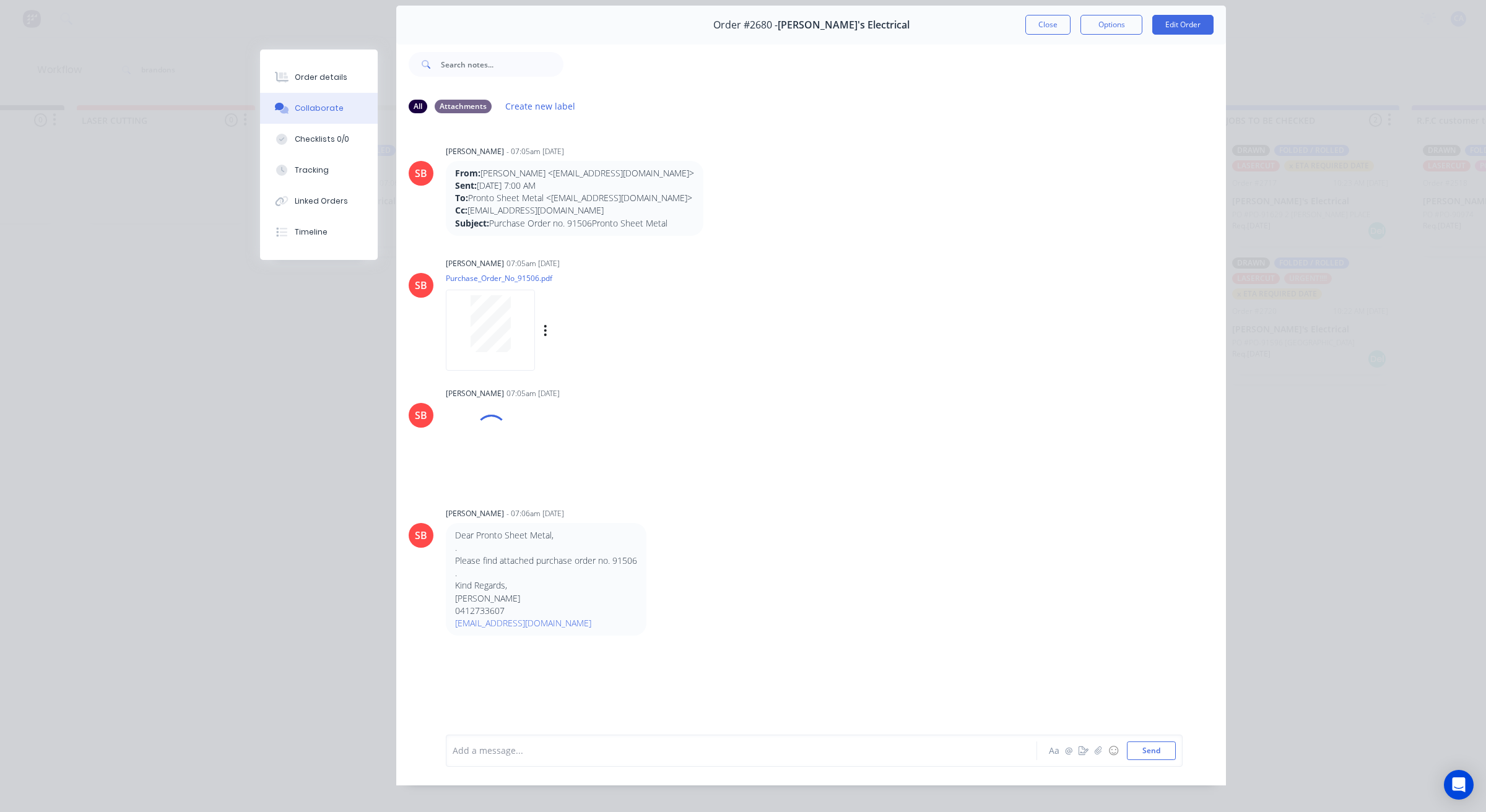
scroll to position [68, 0]
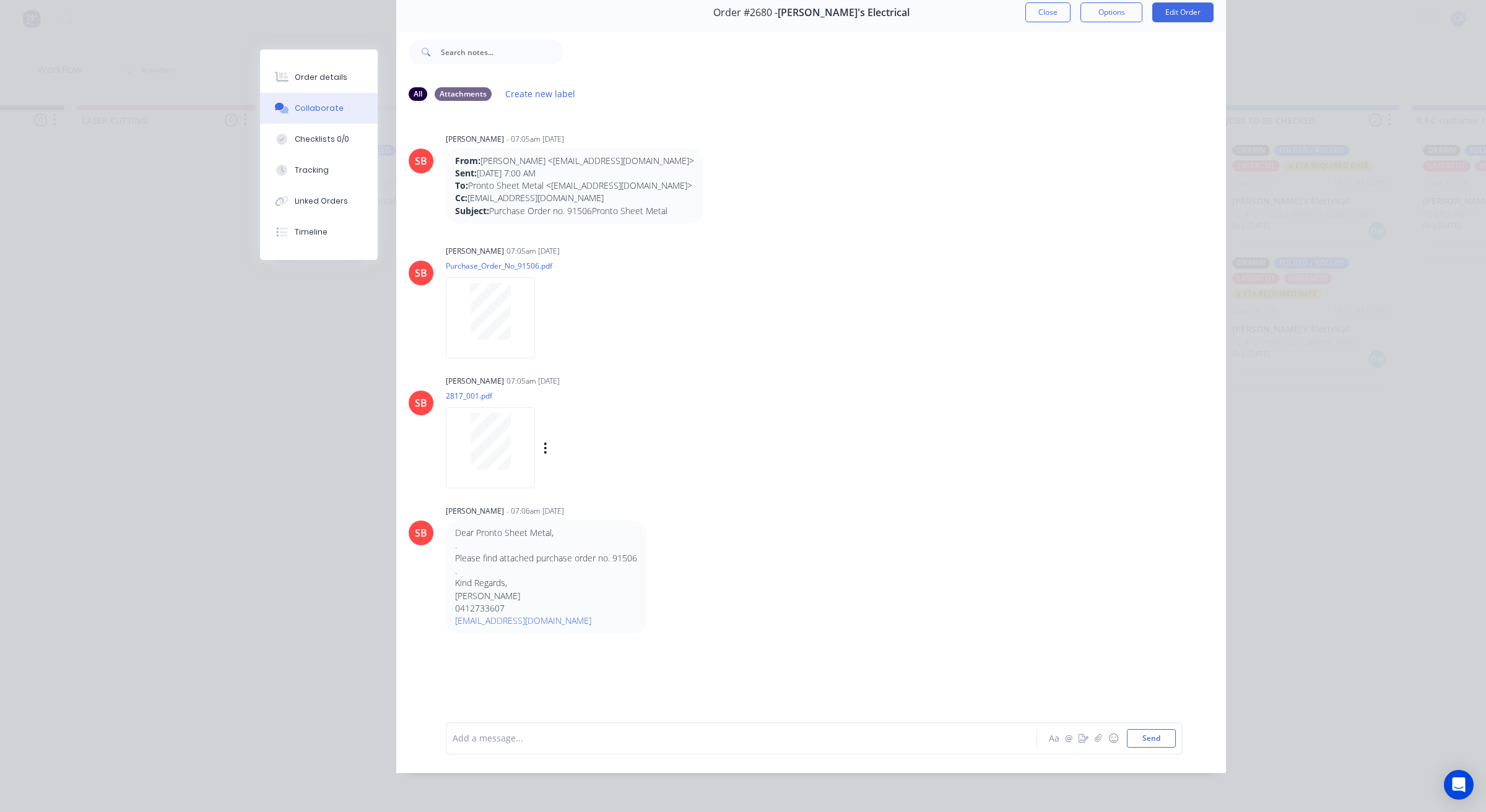
click at [452, 431] on div at bounding box center [490, 441] width 78 height 57
click at [1035, 5] on button "Close" at bounding box center [1048, 12] width 45 height 20
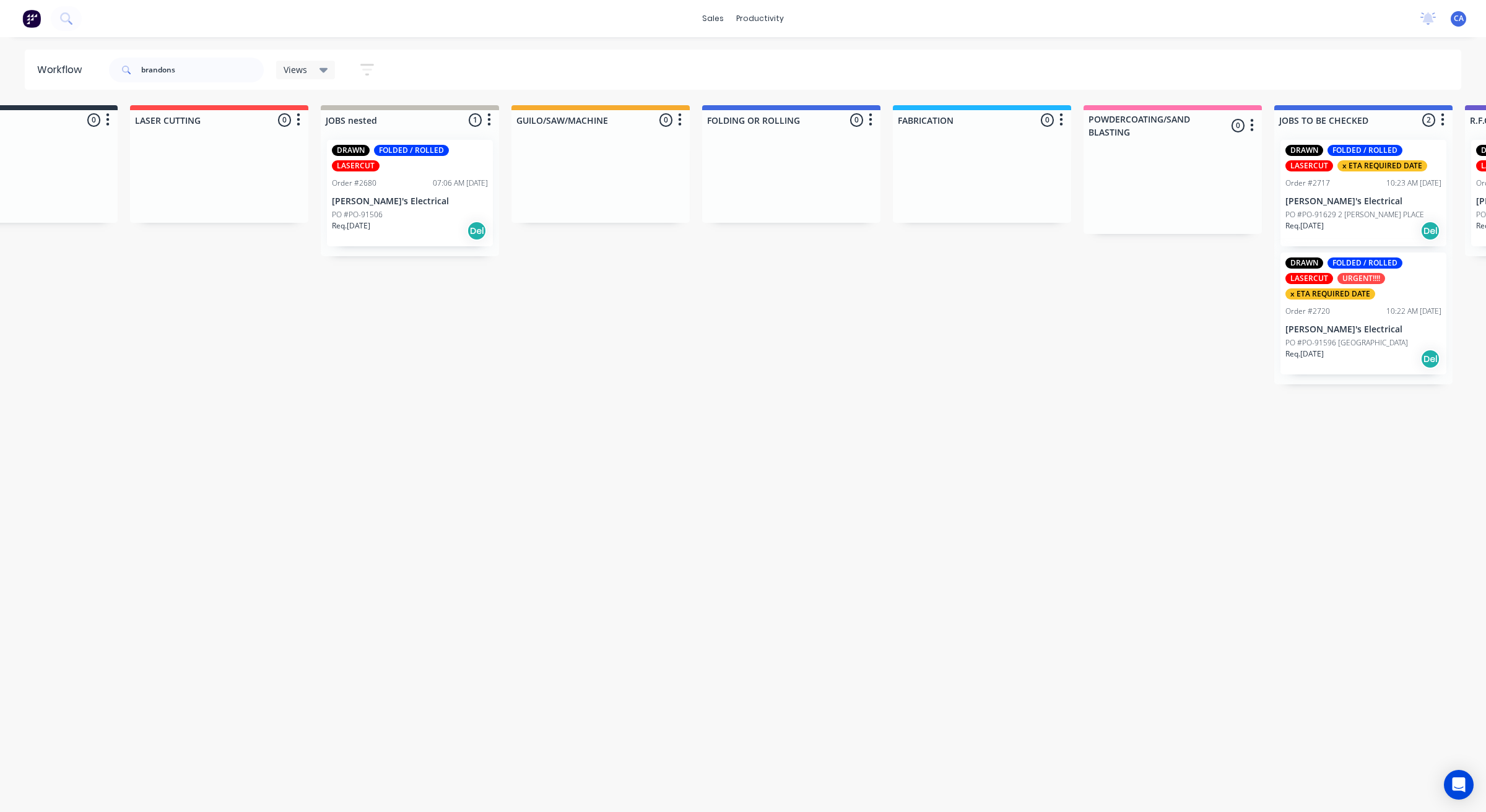
scroll to position [0, 0]
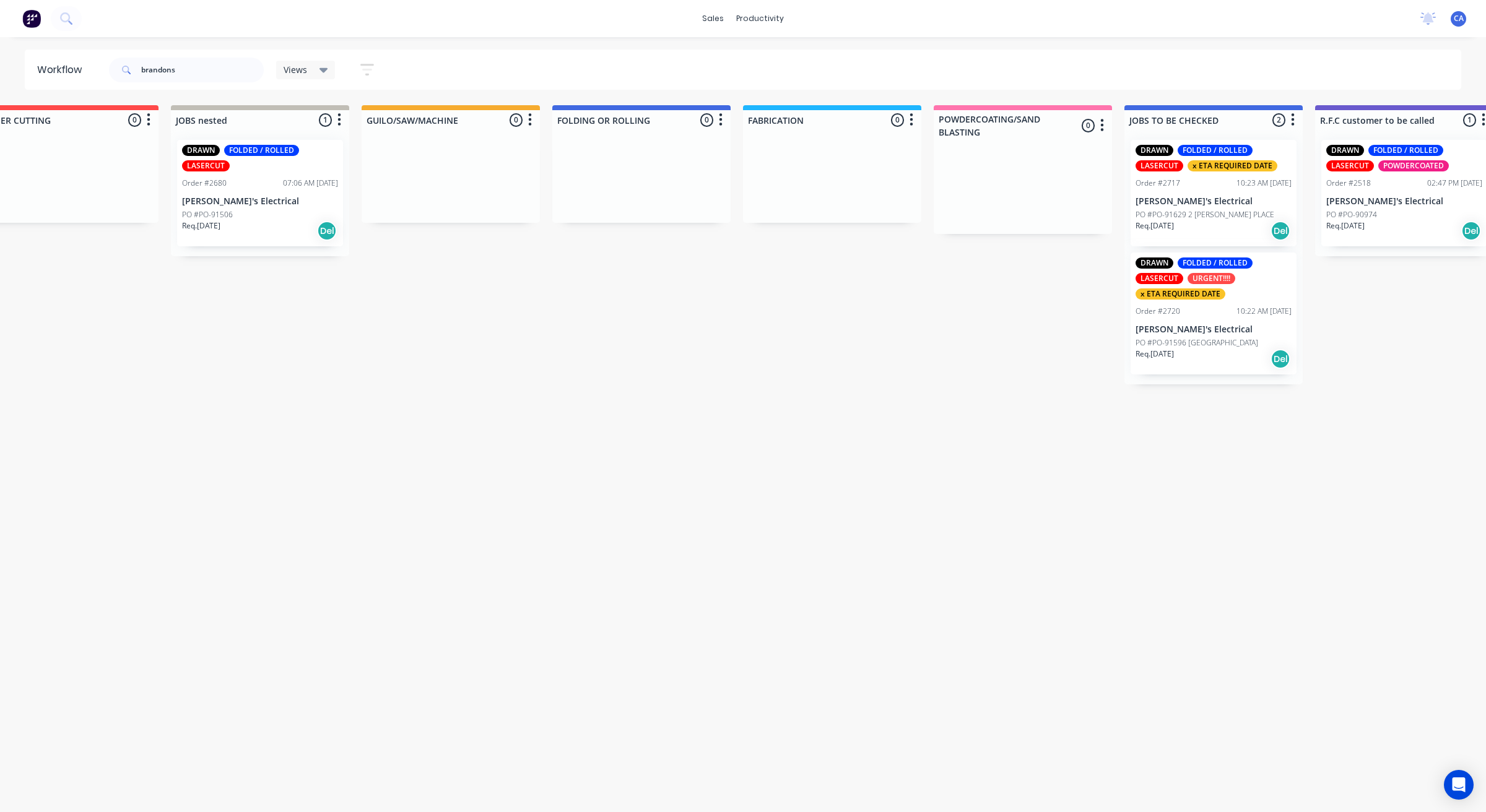
drag, startPoint x: 1269, startPoint y: 270, endPoint x: 1335, endPoint y: 297, distance: 71.3
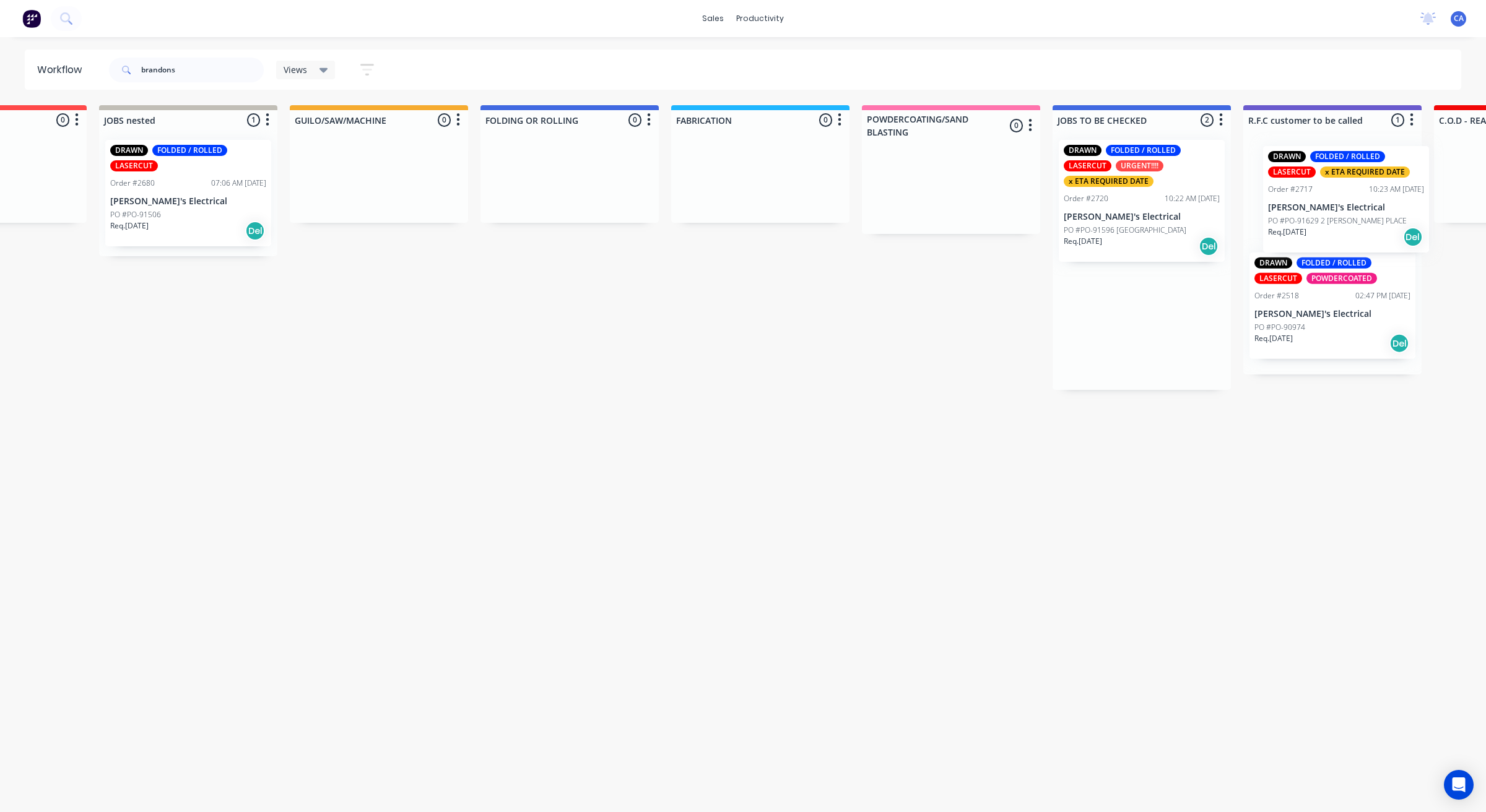
drag, startPoint x: 1162, startPoint y: 178, endPoint x: 1350, endPoint y: 186, distance: 188.2
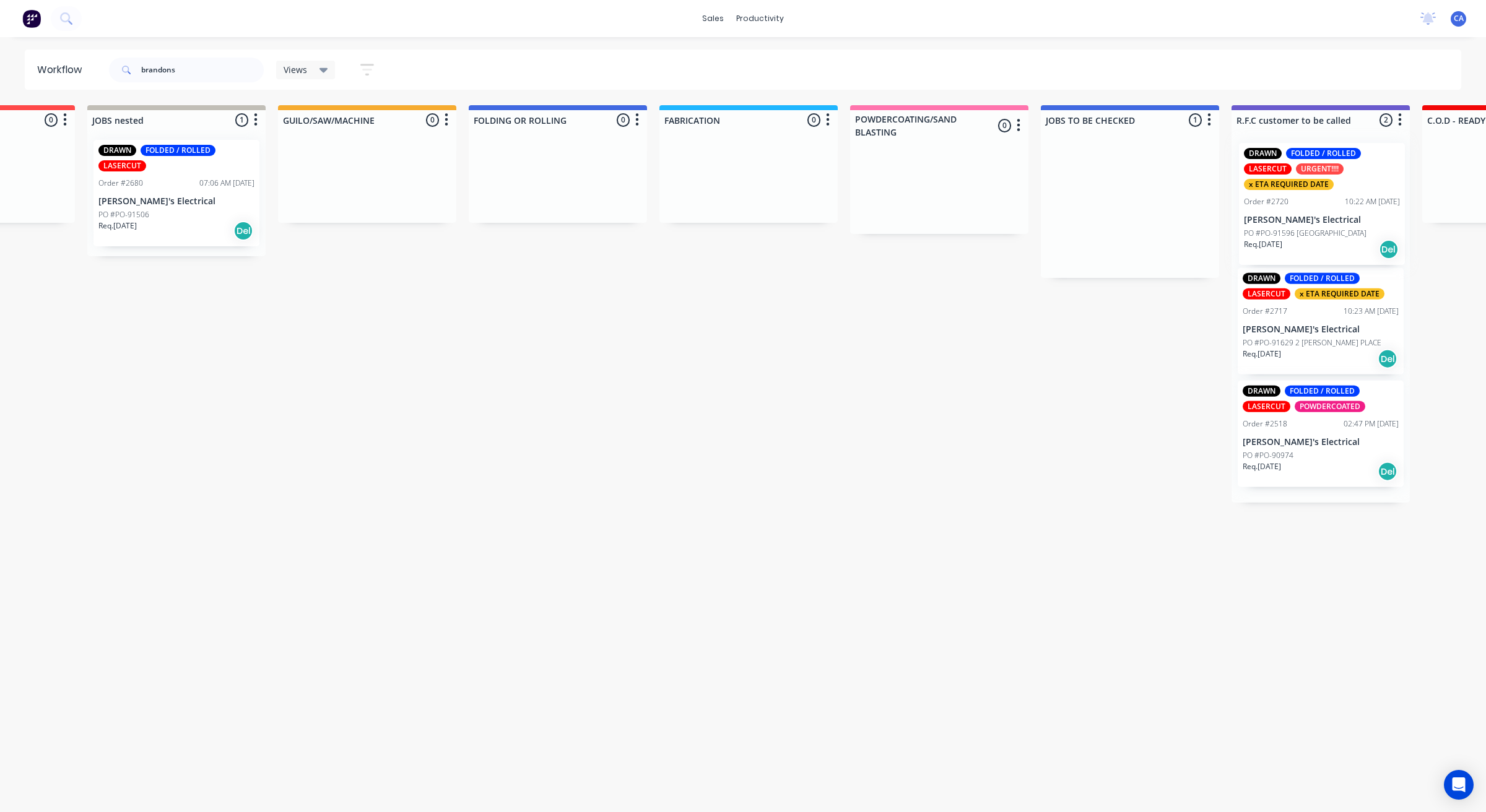
drag, startPoint x: 1181, startPoint y: 206, endPoint x: 1375, endPoint y: 206, distance: 194.0
click at [1375, 206] on div "Submitted 0 Sort By Created date Required date Order number Customer name Most …" at bounding box center [1510, 303] width 3680 height 398
click at [1321, 198] on div "Order #2720 10:22 AM [DATE]" at bounding box center [1317, 198] width 156 height 11
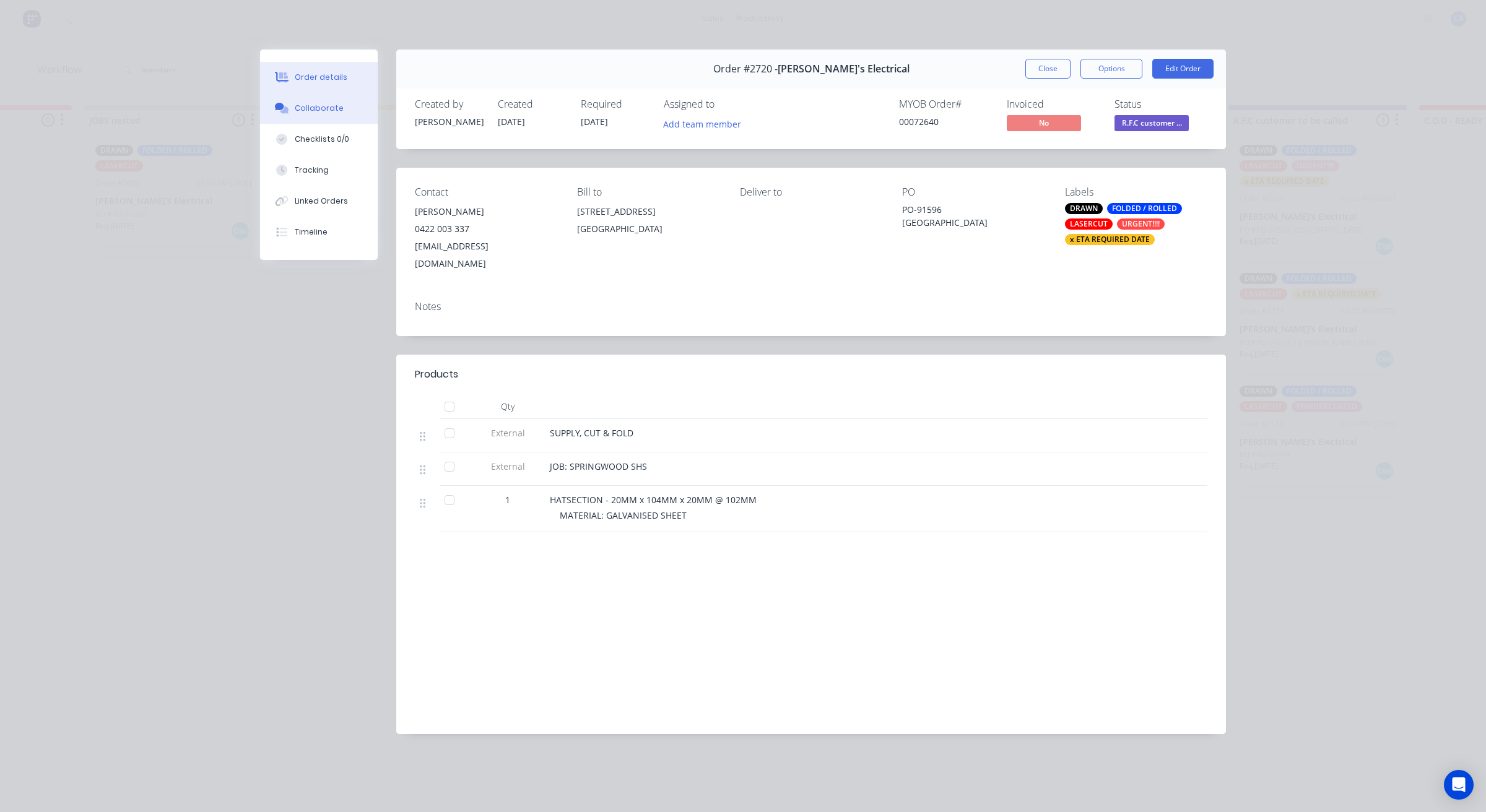
click at [336, 121] on div "Order details Collaborate Checklists 0/0 Tracking Linked Orders Timeline" at bounding box center [318, 154] width 117 height 211
click at [336, 118] on button "Collaborate" at bounding box center [318, 108] width 117 height 31
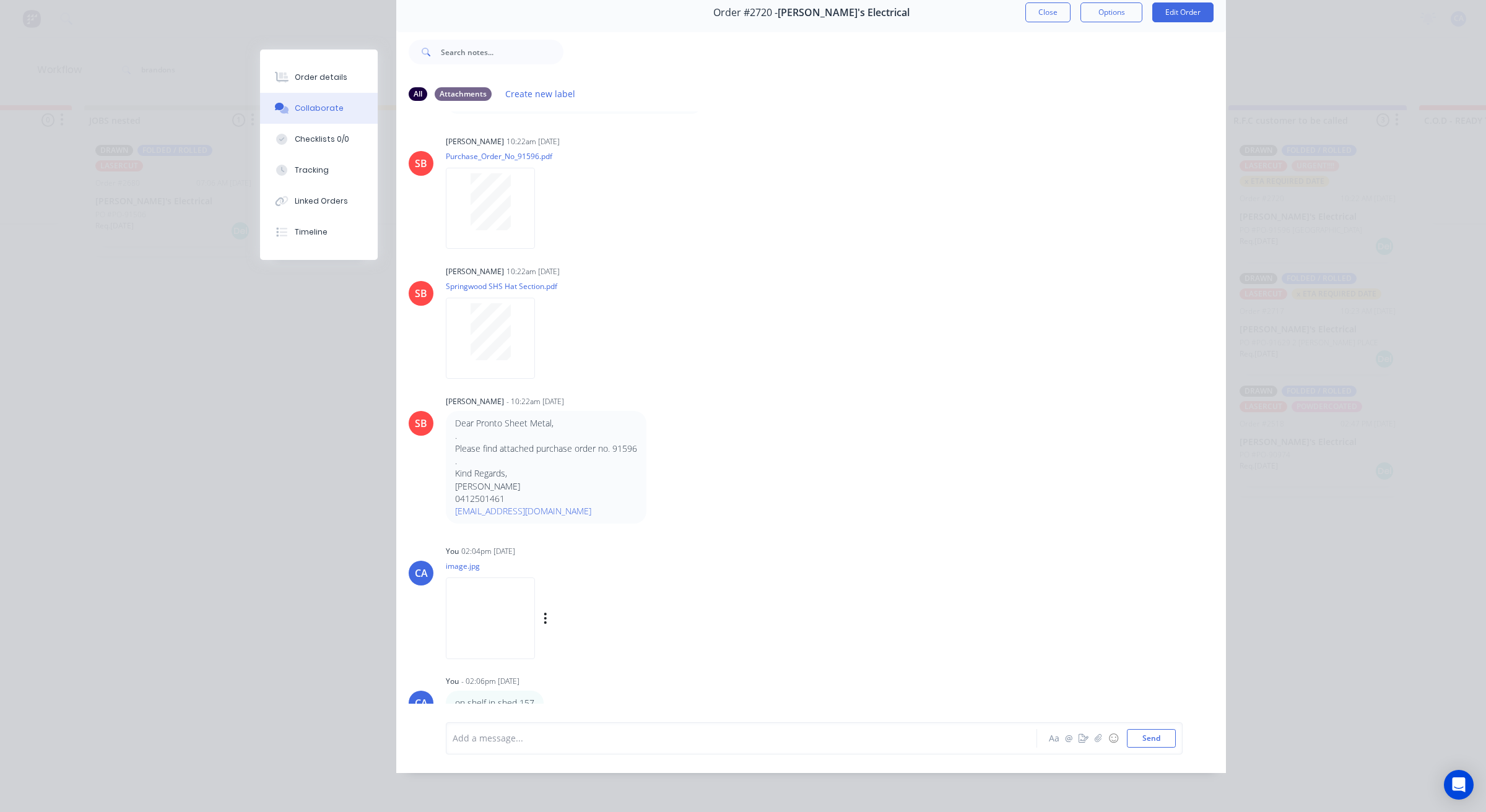
scroll to position [0, 0]
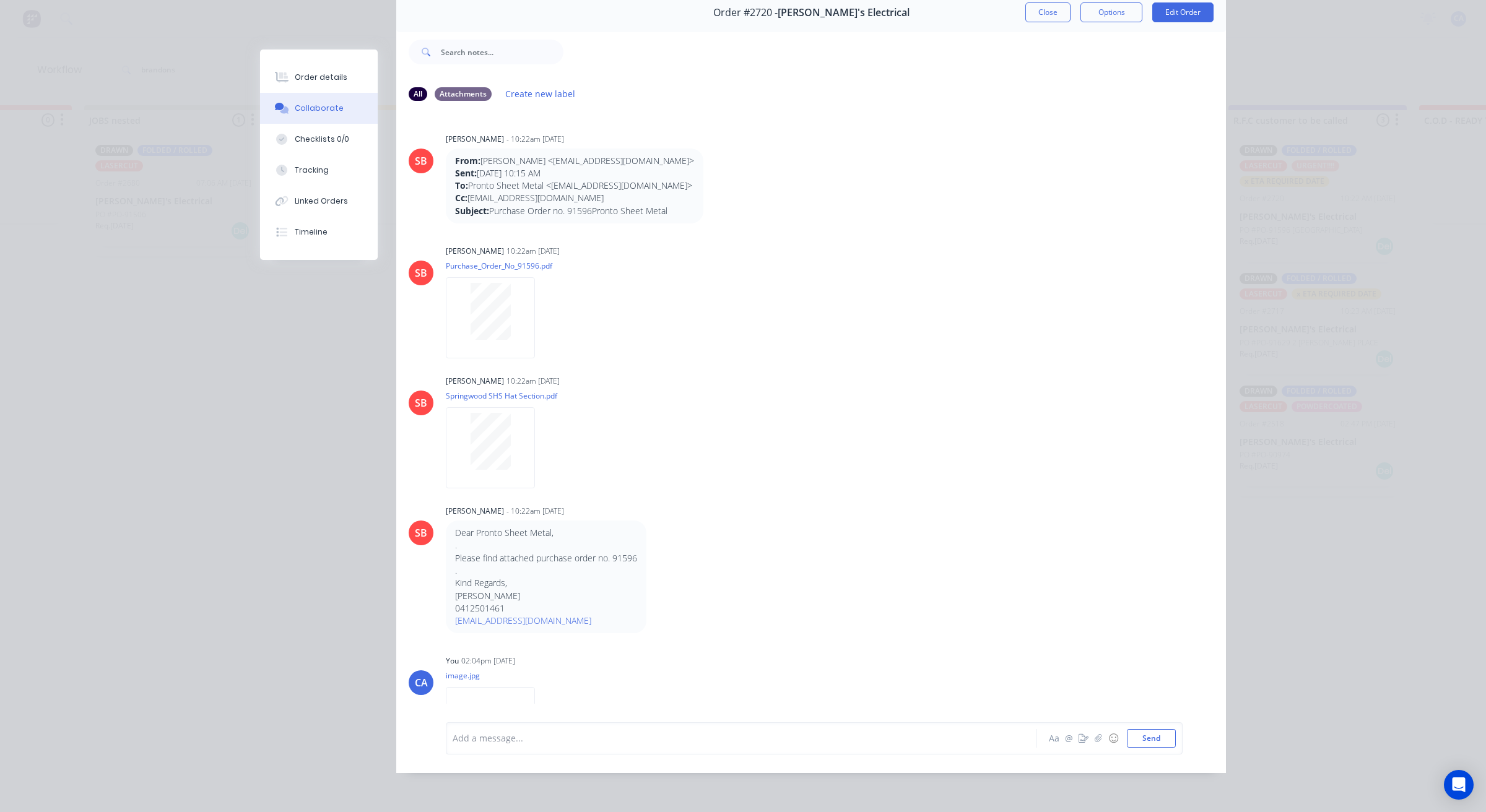
click at [1035, 3] on button "Close" at bounding box center [1048, 12] width 45 height 20
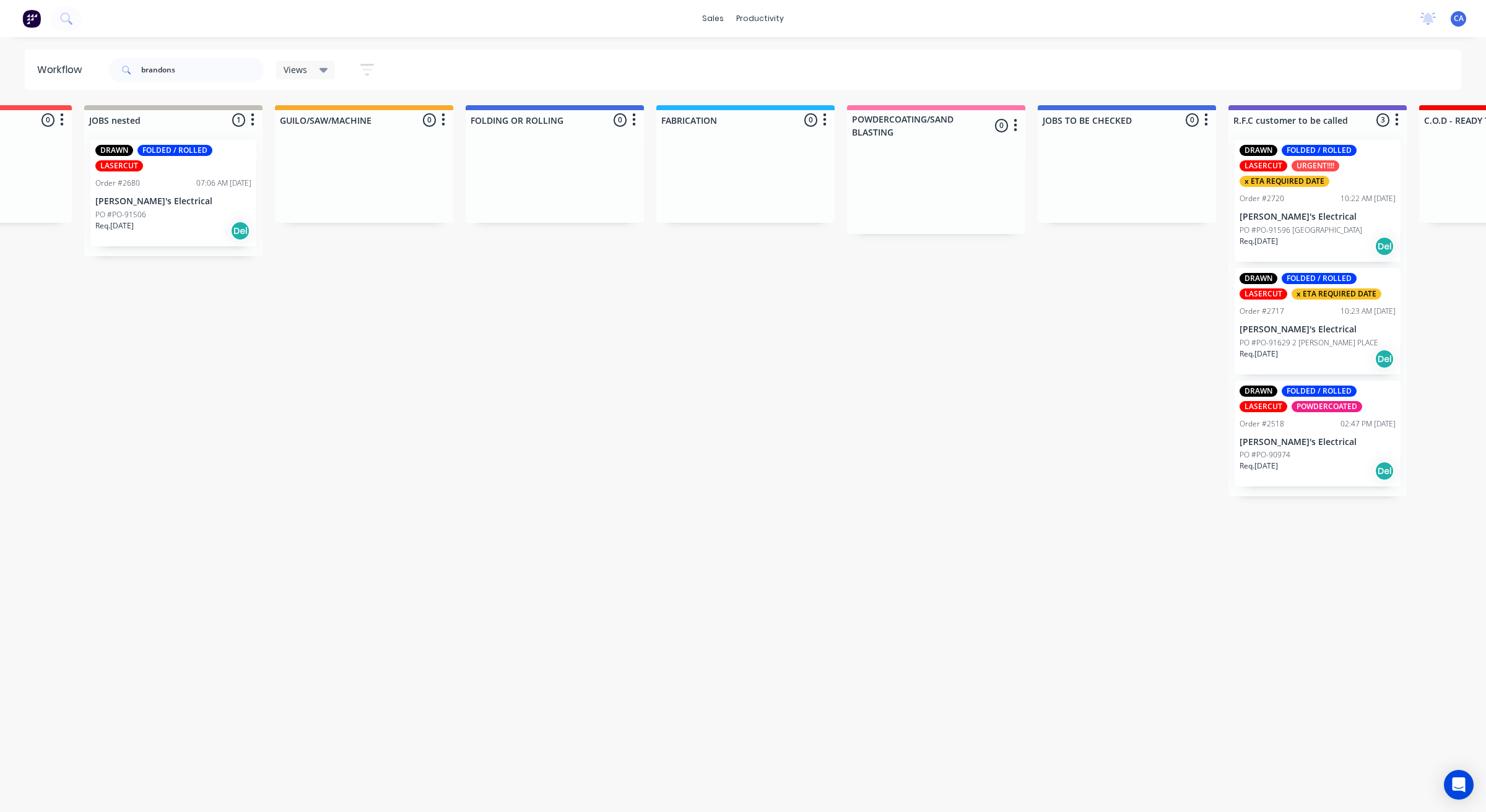
click at [162, 217] on div "PO #PO-91506" at bounding box center [173, 214] width 156 height 11
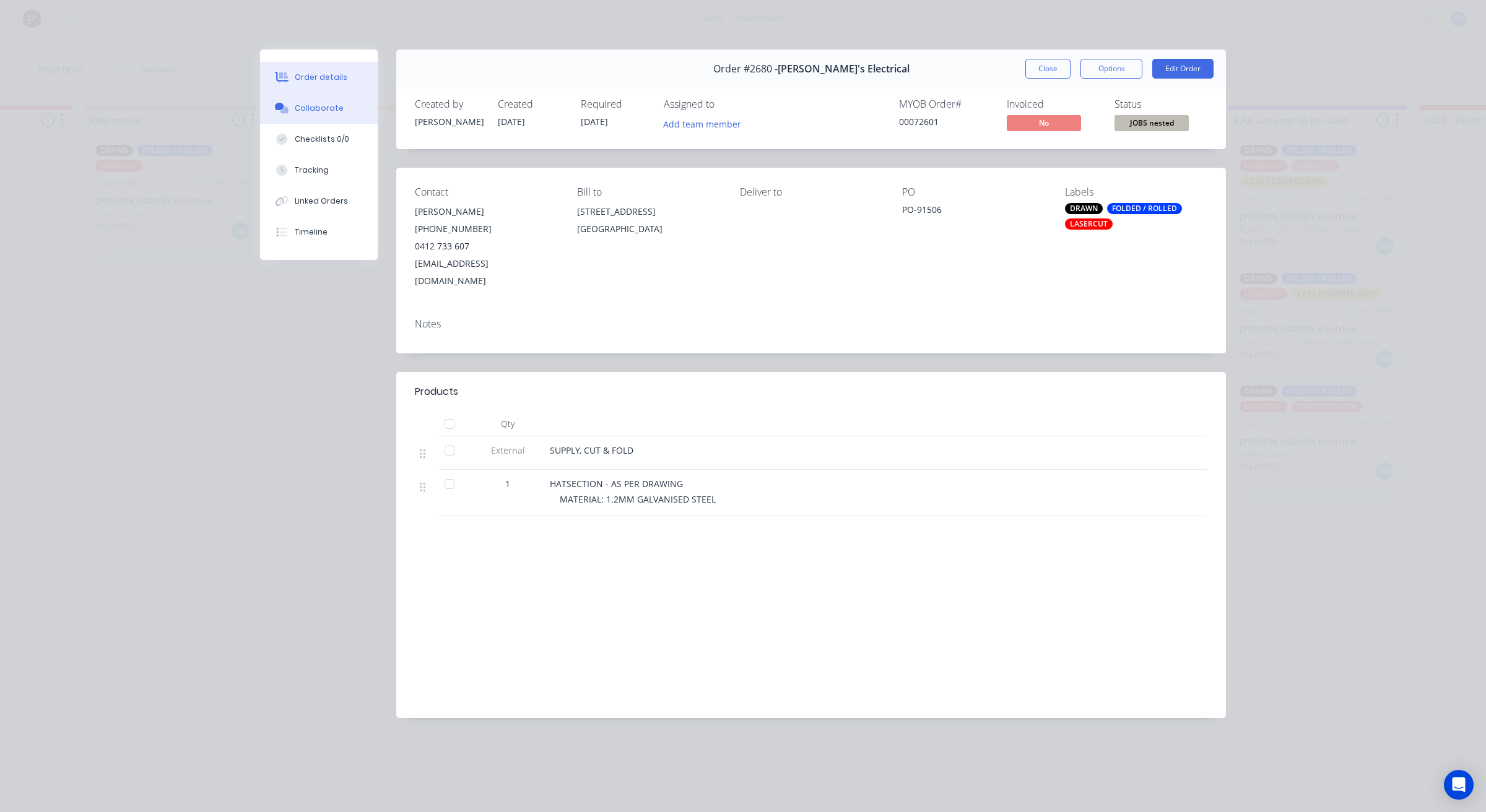
click at [352, 112] on button "Collaborate" at bounding box center [318, 108] width 117 height 31
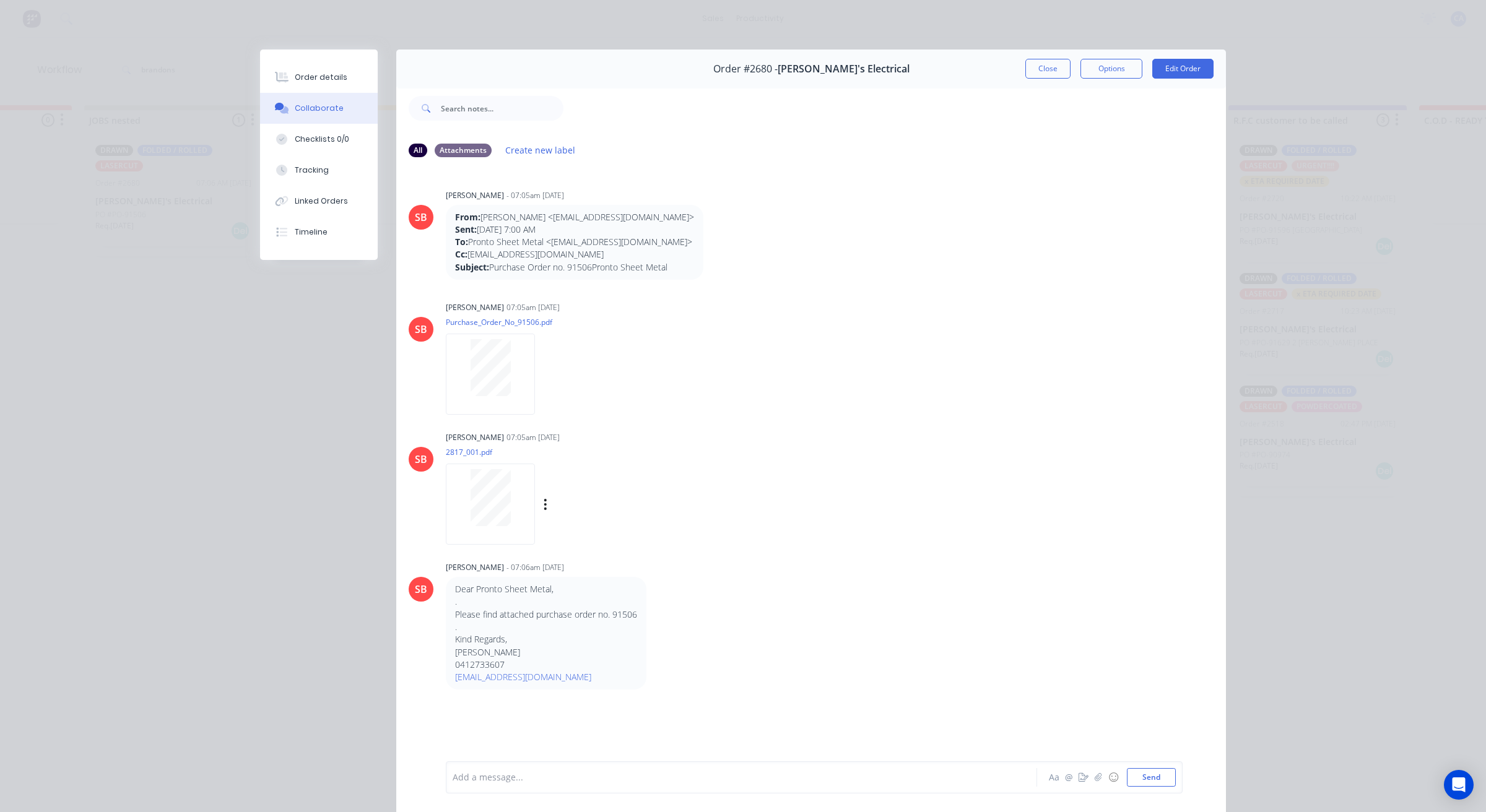
click at [513, 477] on div at bounding box center [490, 498] width 78 height 57
drag, startPoint x: 840, startPoint y: 152, endPoint x: 348, endPoint y: 81, distance: 497.1
click at [348, 81] on button "Order details" at bounding box center [318, 77] width 117 height 31
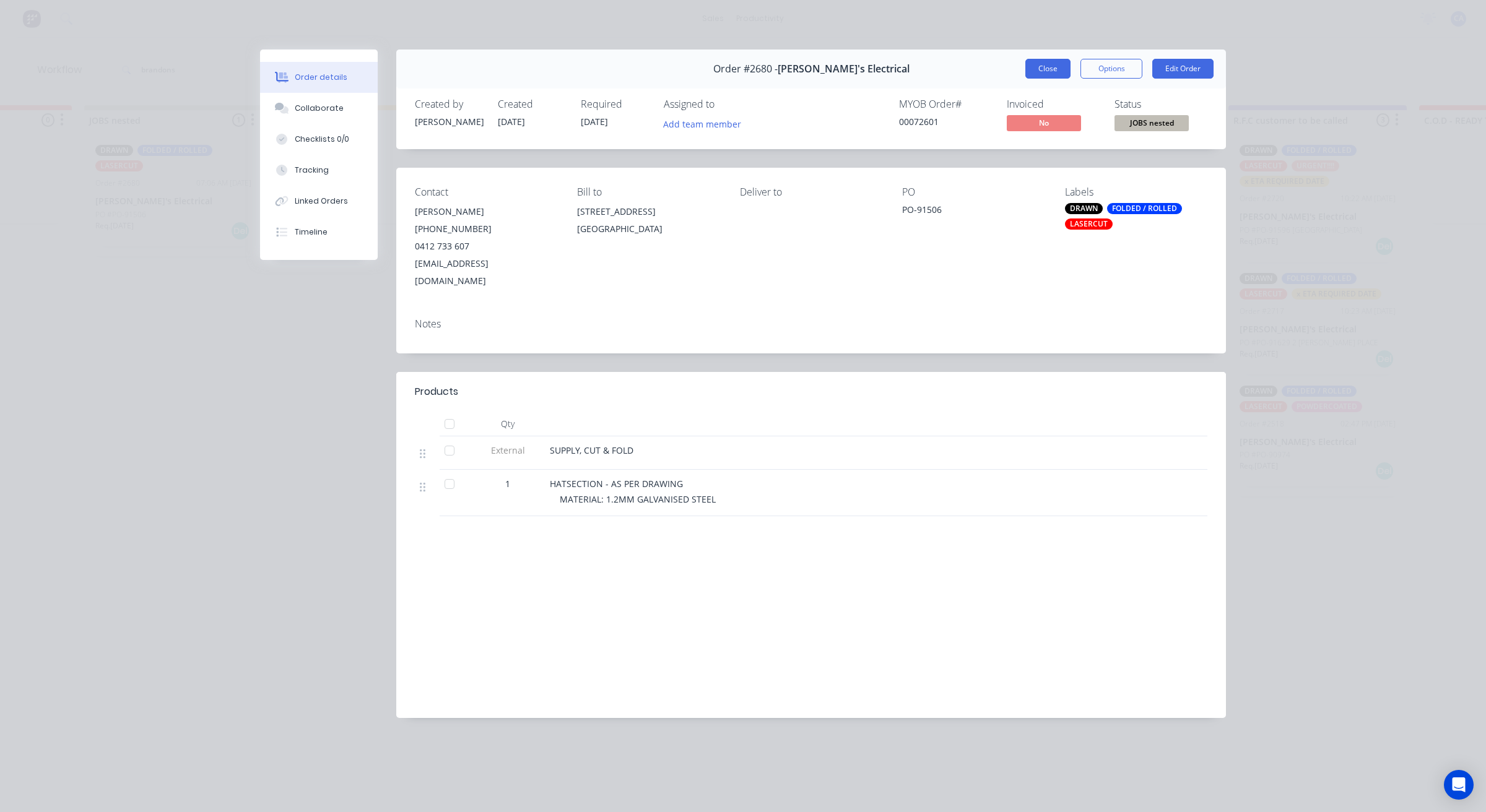
click at [1066, 60] on button "Close" at bounding box center [1048, 68] width 45 height 20
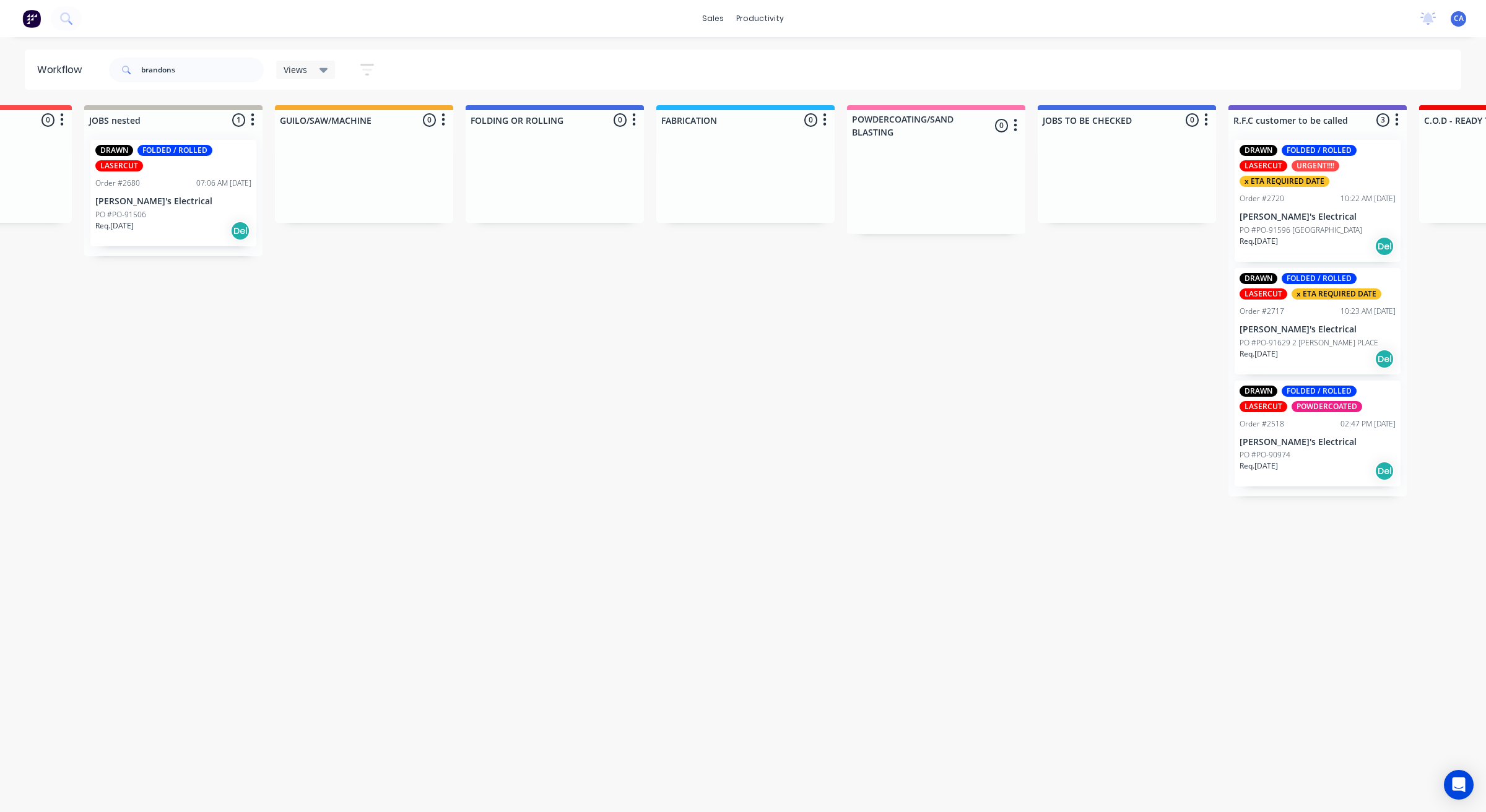
click at [139, 181] on div "Order #2680 07:06 AM [DATE]" at bounding box center [173, 183] width 156 height 11
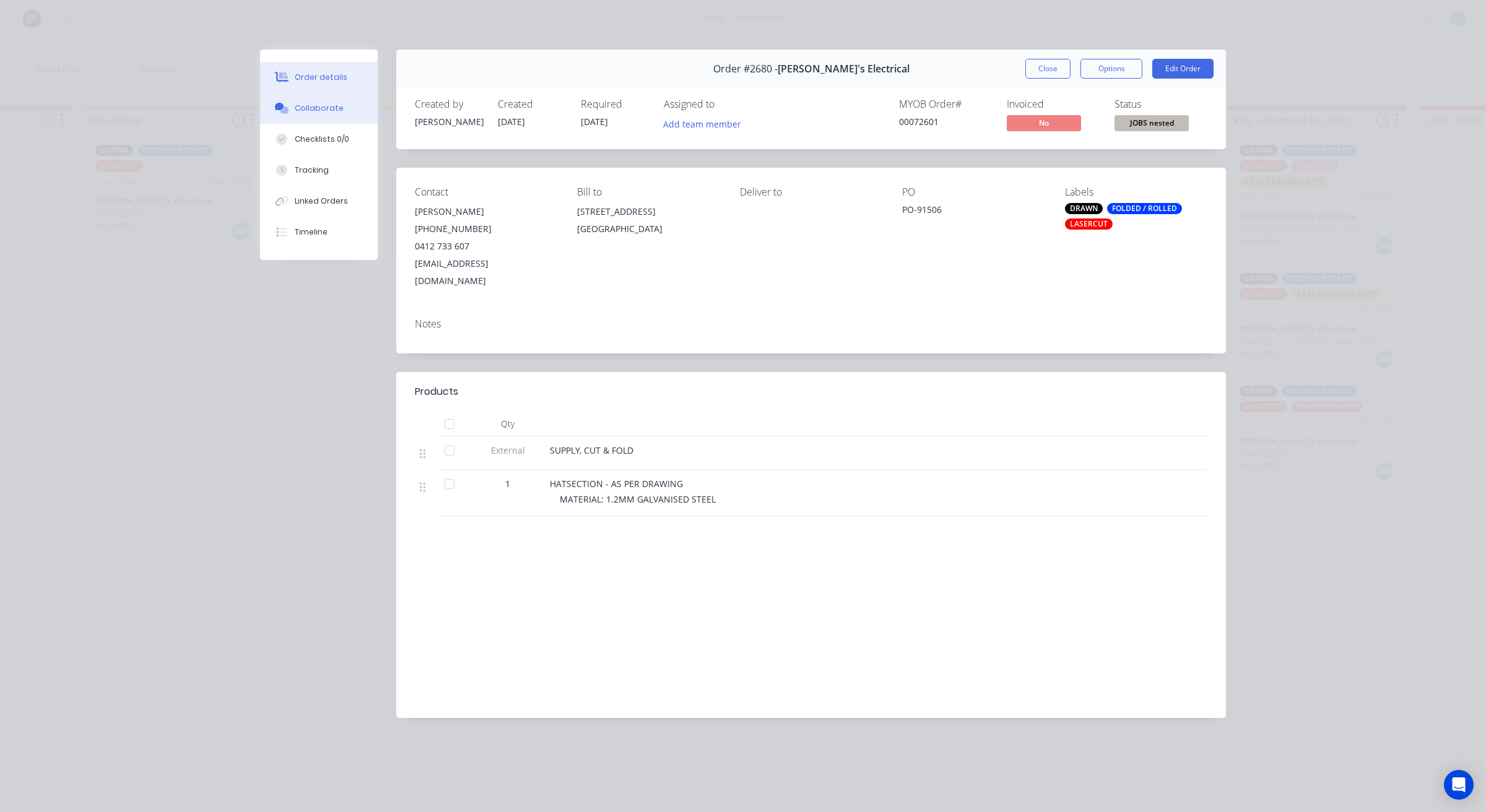
click at [324, 116] on button "Collaborate" at bounding box center [318, 108] width 117 height 31
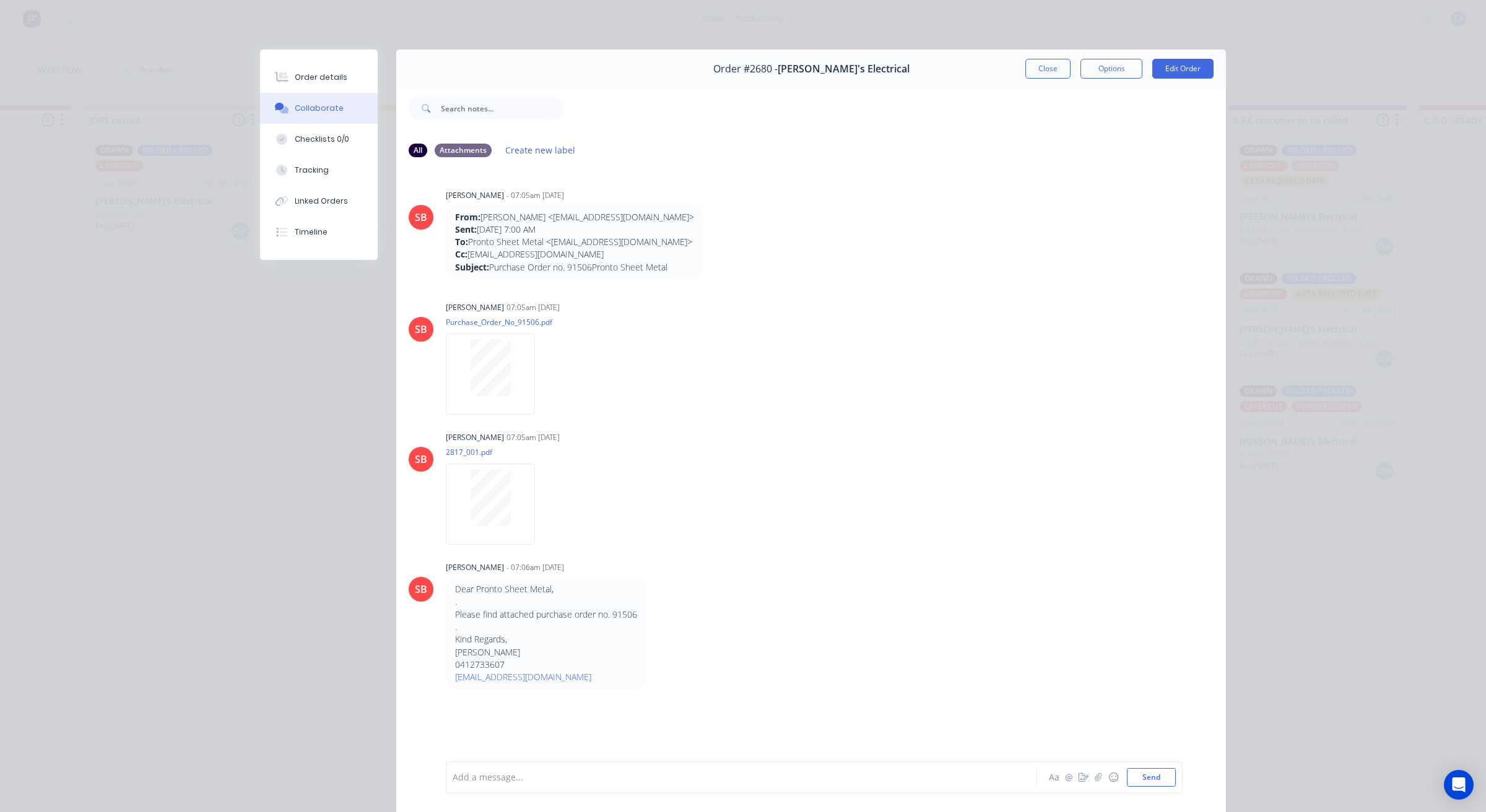
scroll to position [68, 0]
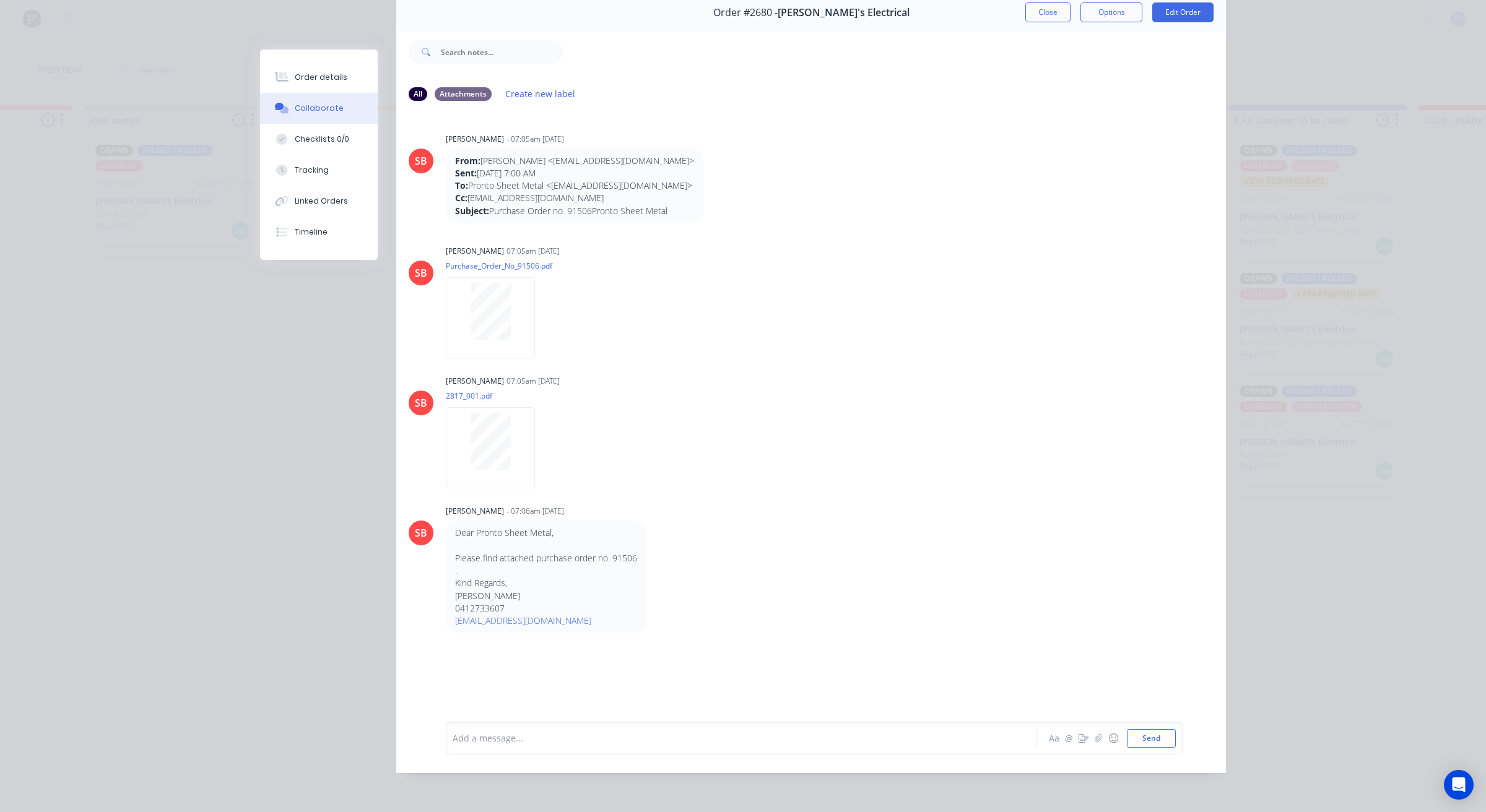
click at [623, 735] on div at bounding box center [724, 737] width 541 height 13
click at [334, 178] on button "Tracking" at bounding box center [318, 170] width 117 height 31
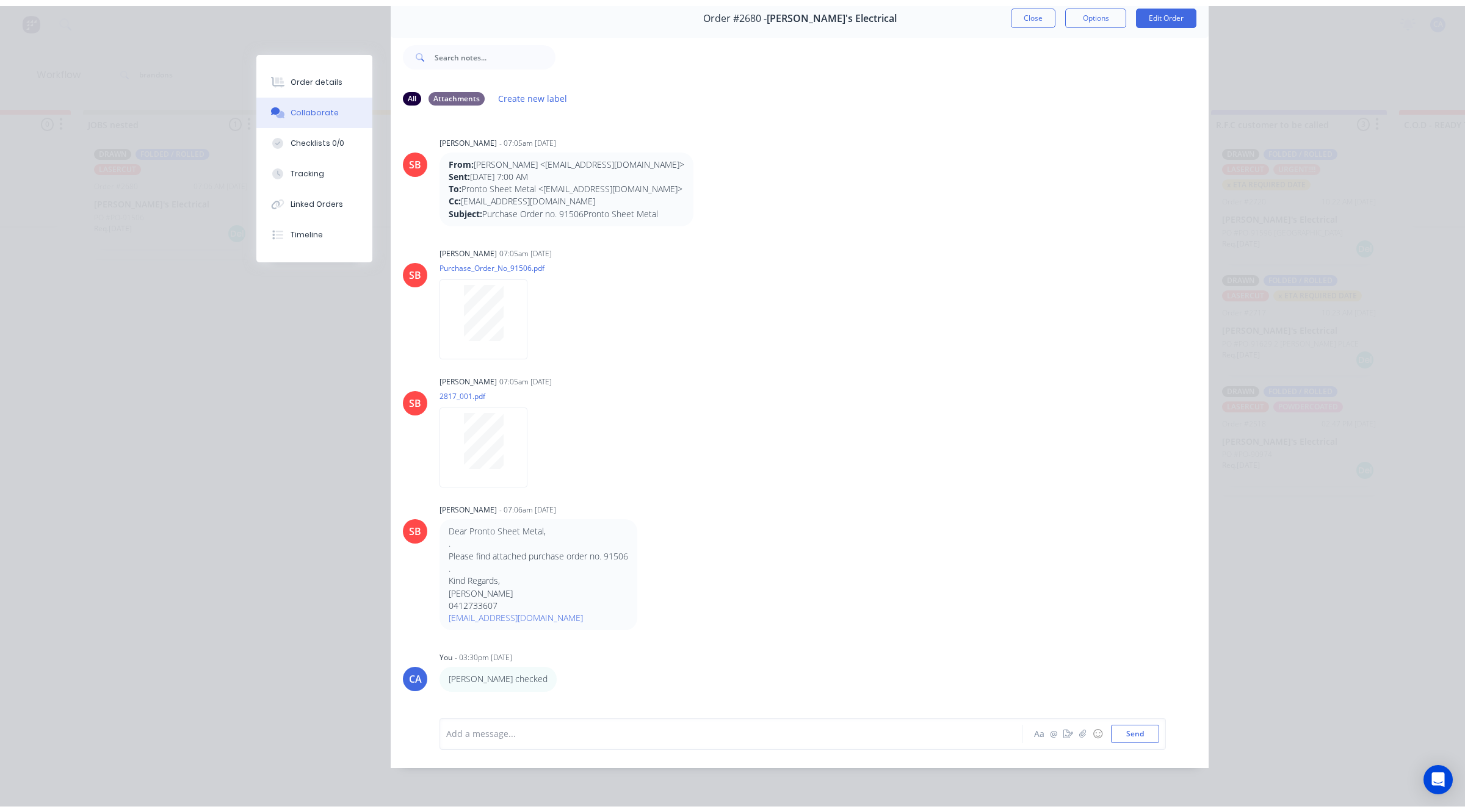
scroll to position [0, 0]
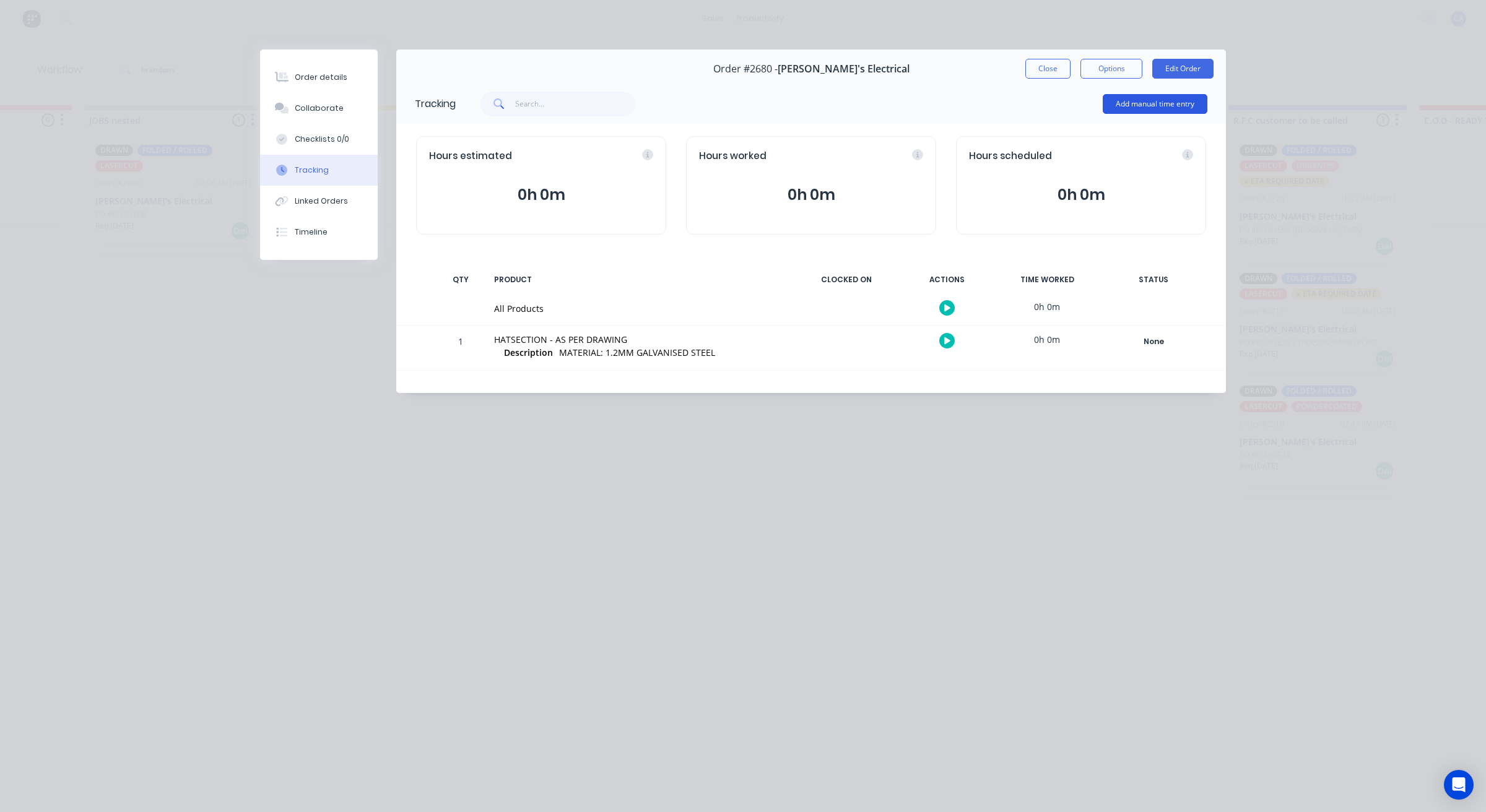
click at [1154, 103] on button "Add manual time entry" at bounding box center [1154, 104] width 105 height 20
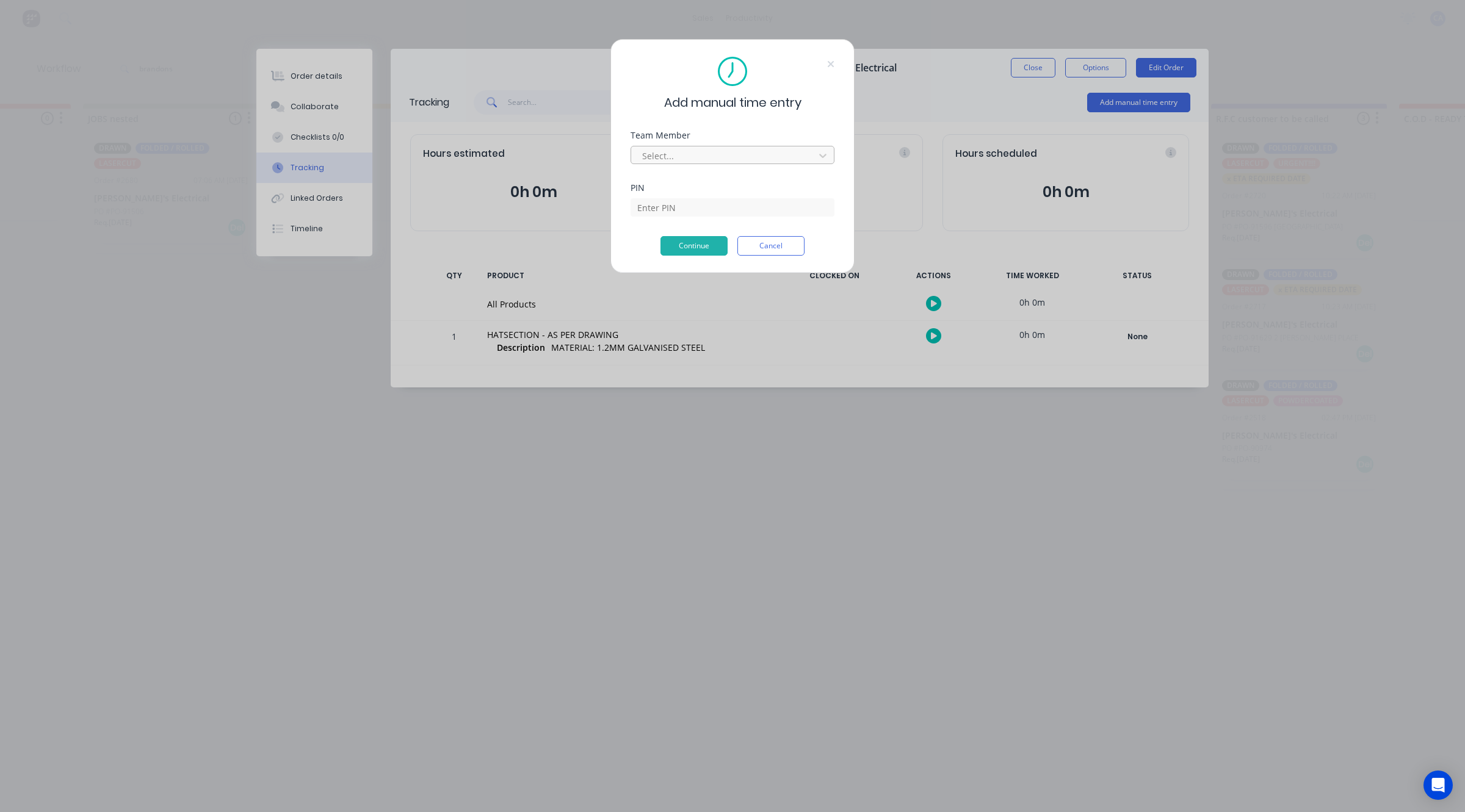
click at [712, 154] on div at bounding box center [725, 156] width 168 height 15
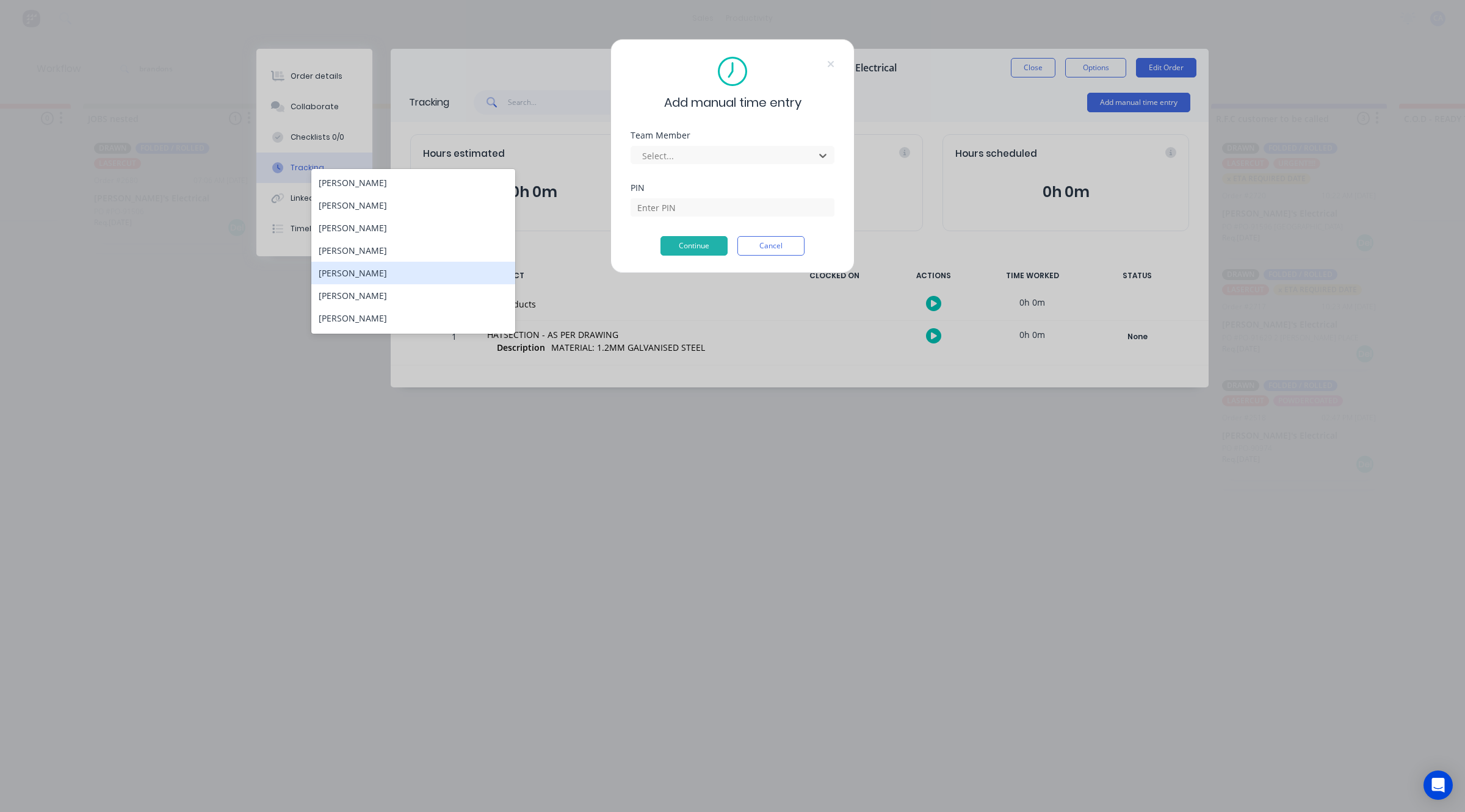
click at [377, 270] on div "[PERSON_NAME]" at bounding box center [413, 273] width 204 height 22
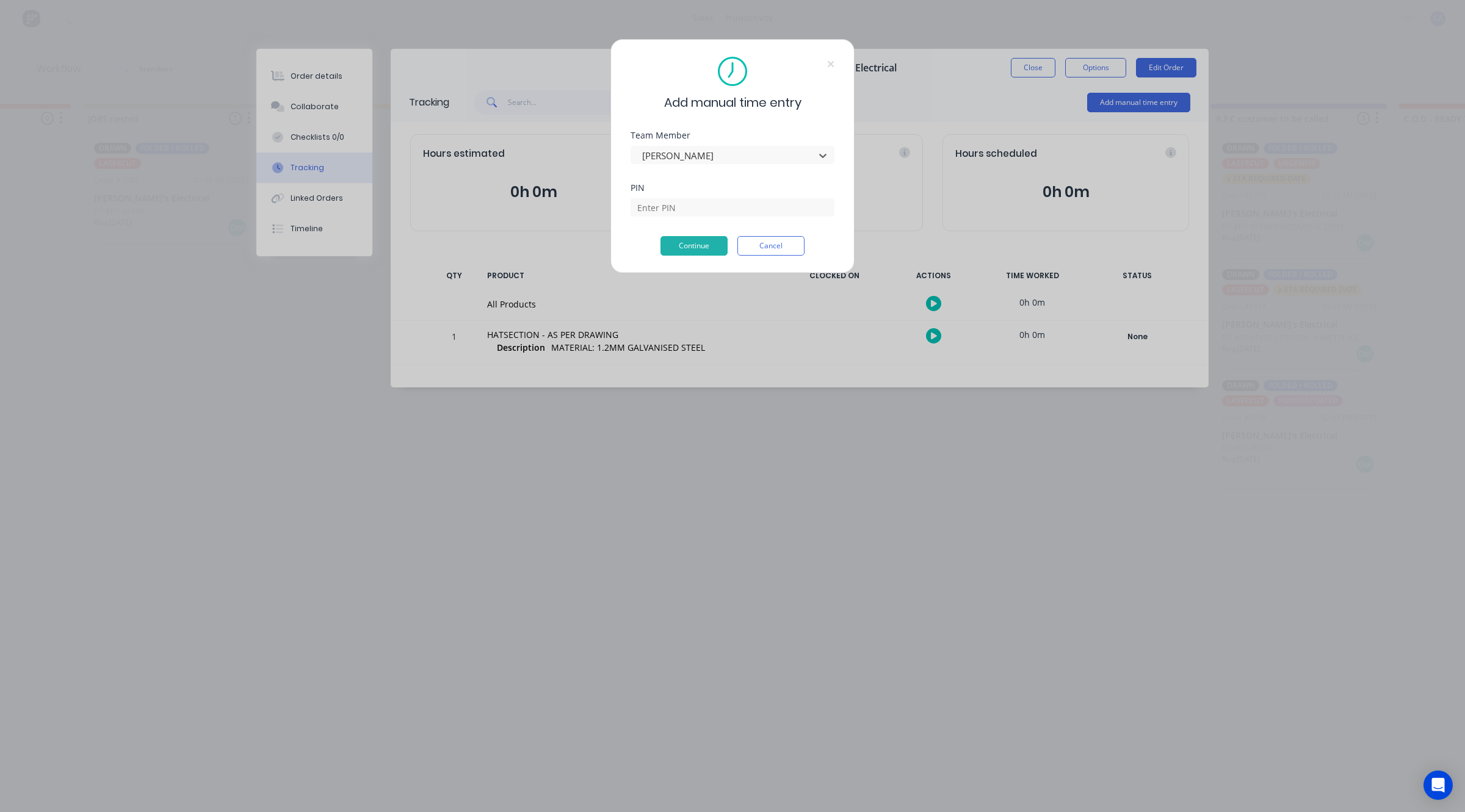
click at [654, 217] on div "PIN" at bounding box center [732, 210] width 204 height 52
click at [658, 211] on input at bounding box center [732, 208] width 204 height 19
type input "3699"
click at [705, 250] on button "Continue" at bounding box center [694, 246] width 67 height 20
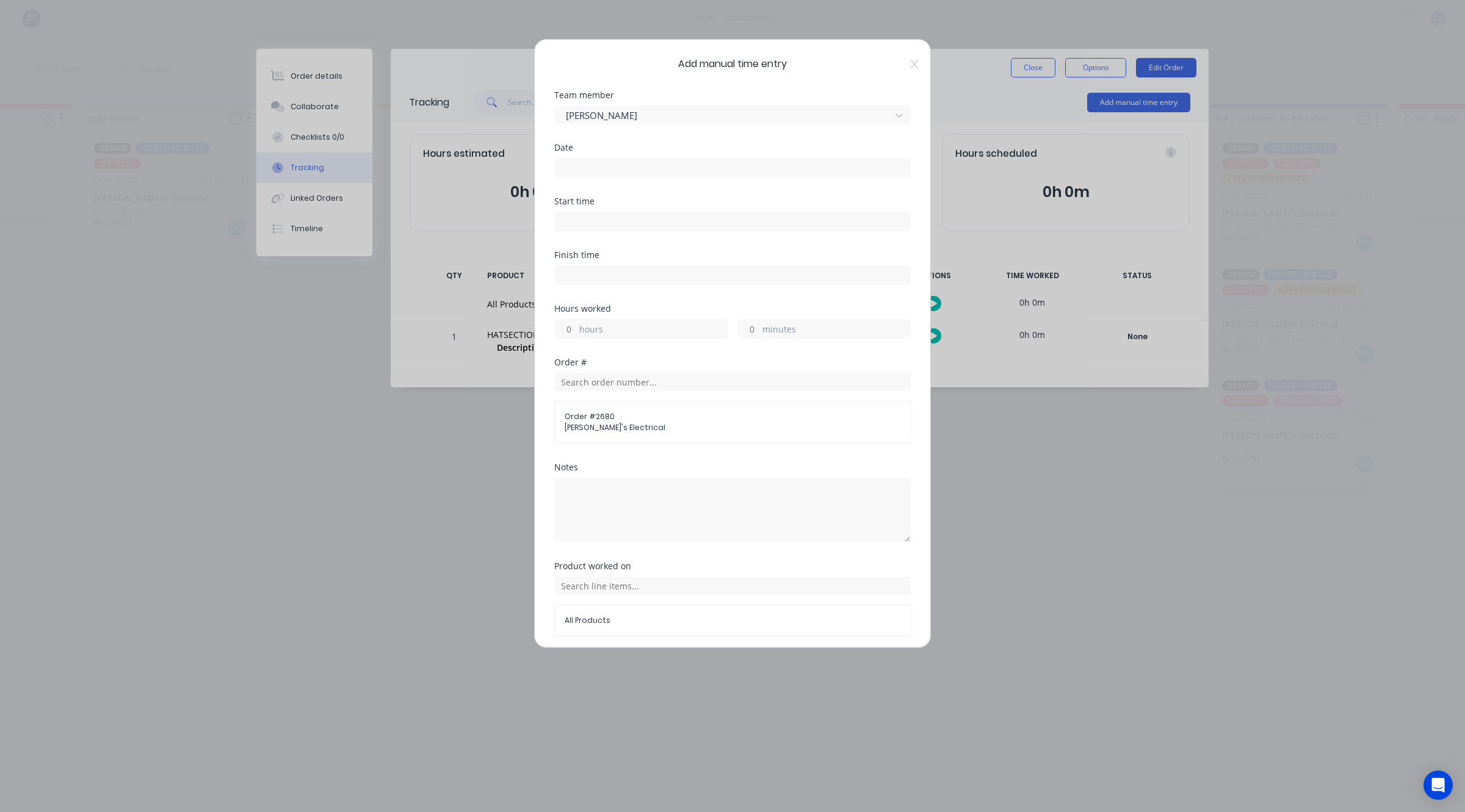
click at [615, 167] on input at bounding box center [732, 168] width 355 height 19
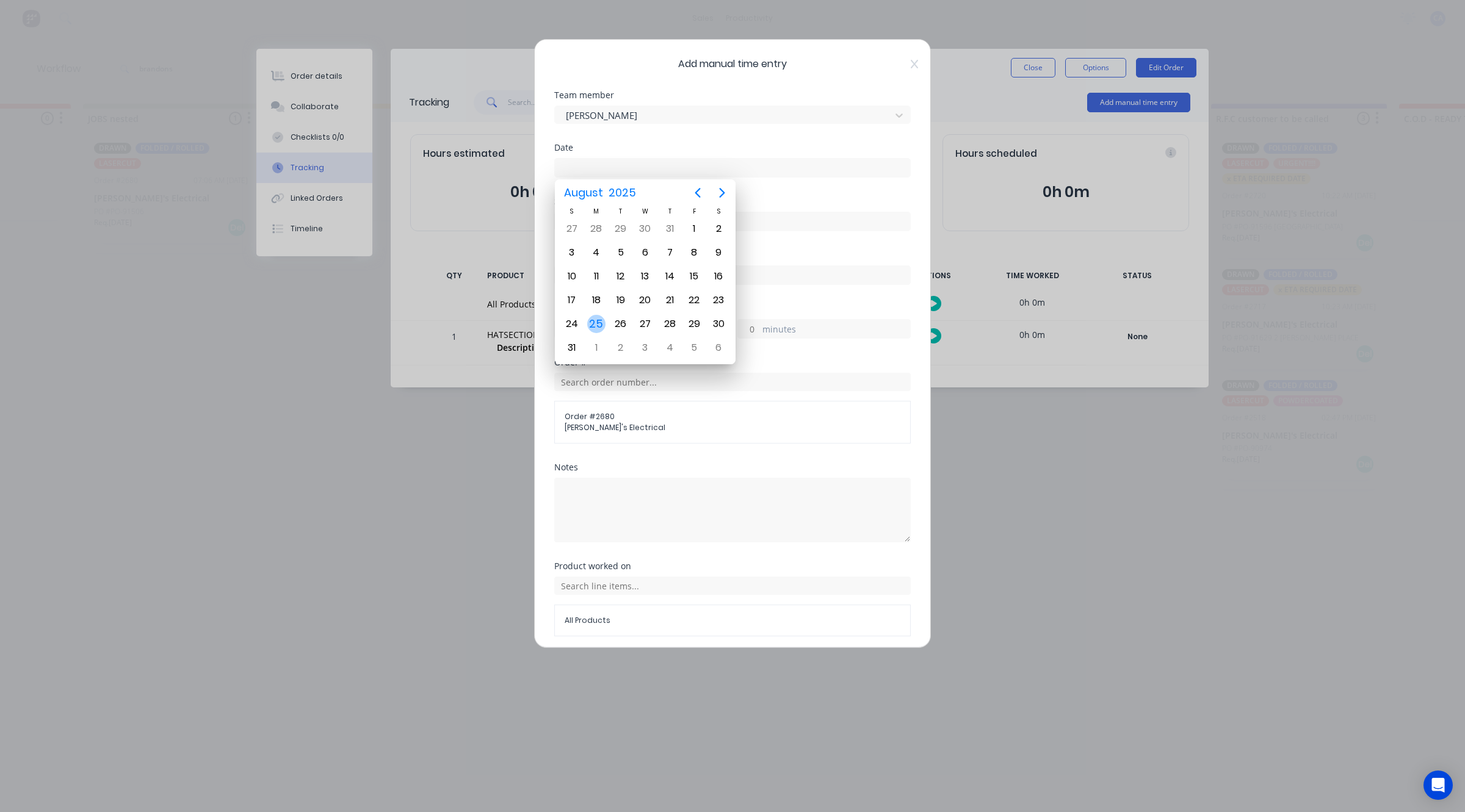
click at [594, 318] on div "25" at bounding box center [596, 324] width 19 height 19
type input "[DATE]"
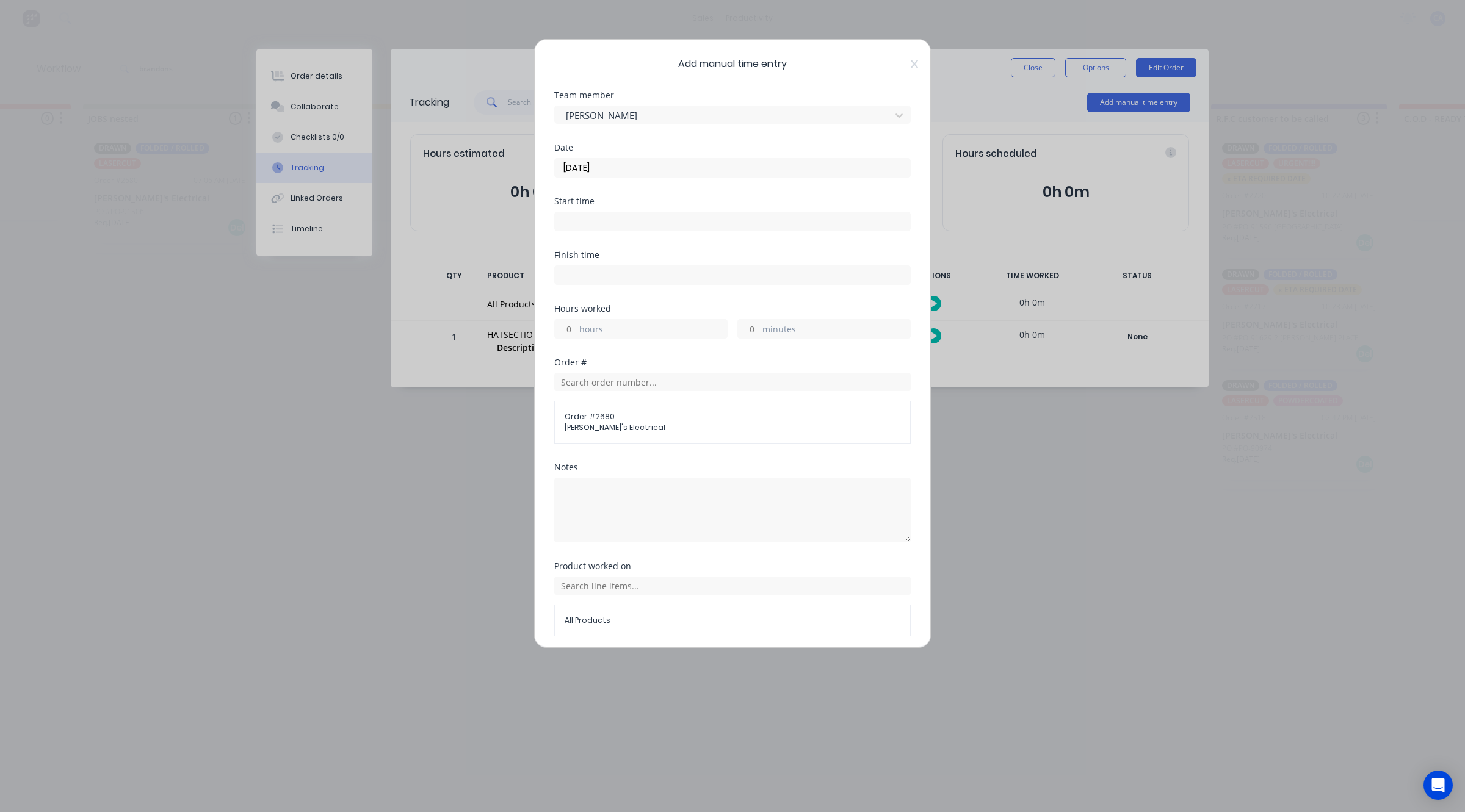
click at [738, 327] on input "minutes" at bounding box center [748, 329] width 21 height 19
type input "15"
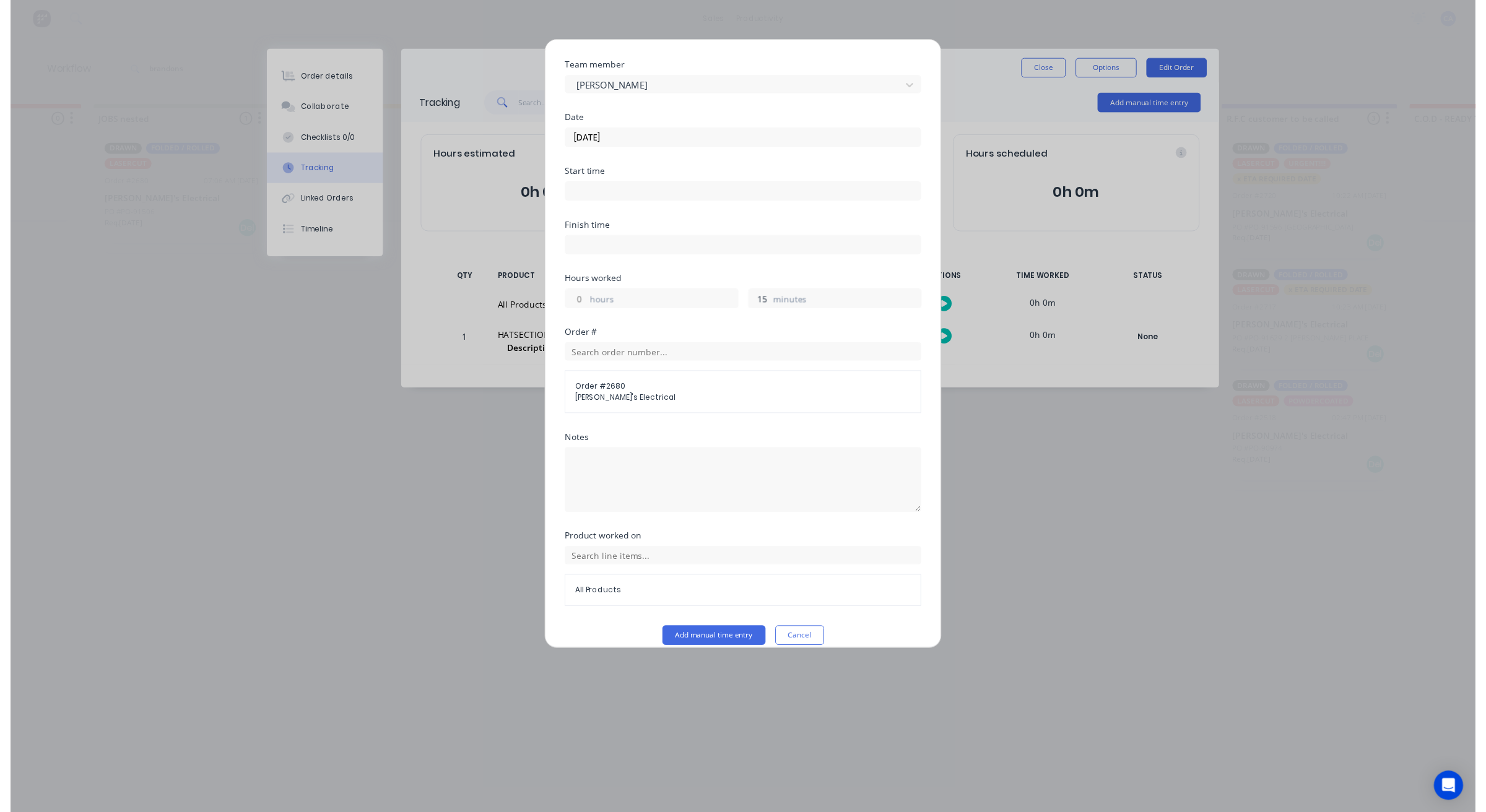
scroll to position [47, 0]
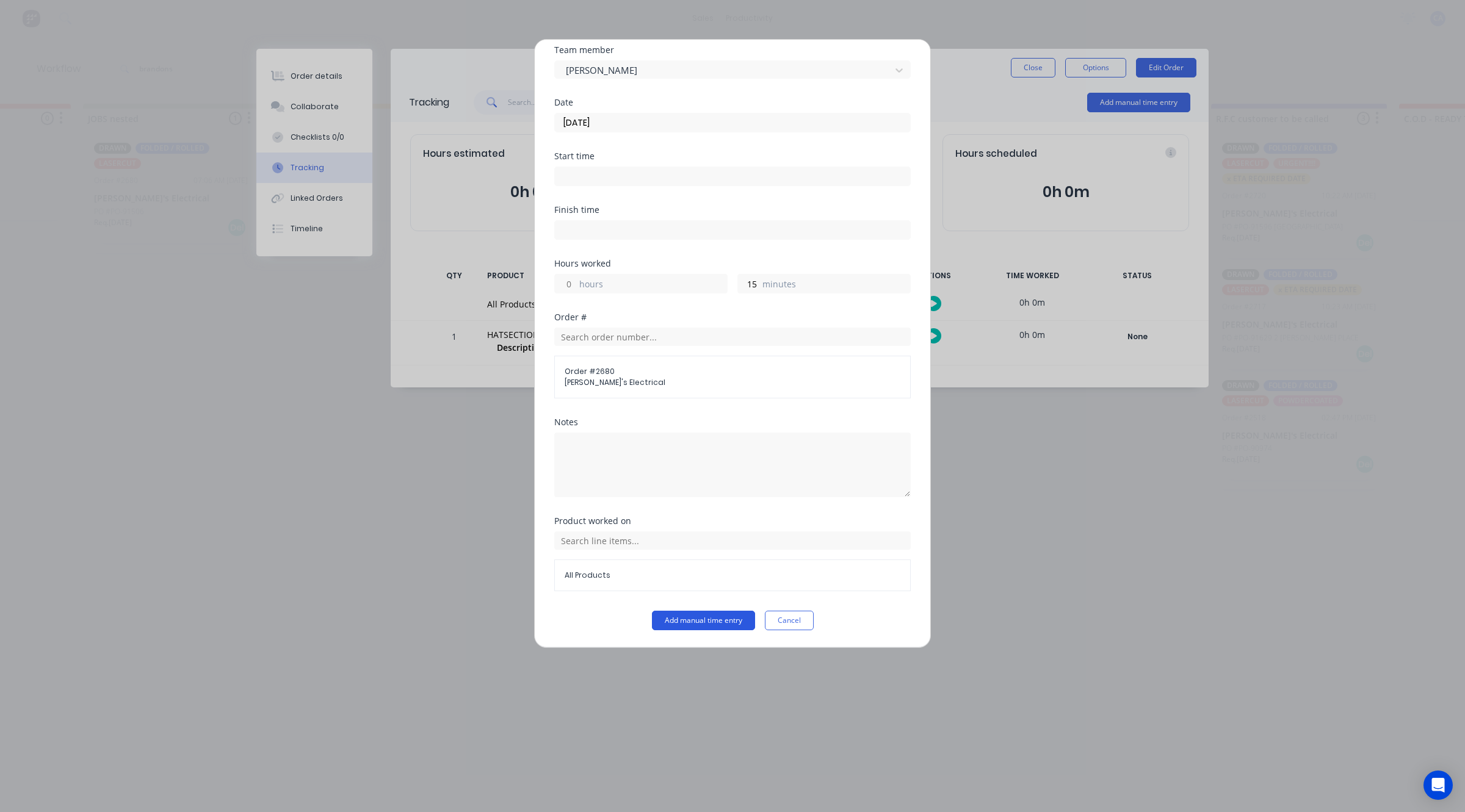
click at [712, 624] on button "Add manual time entry" at bounding box center [703, 620] width 103 height 20
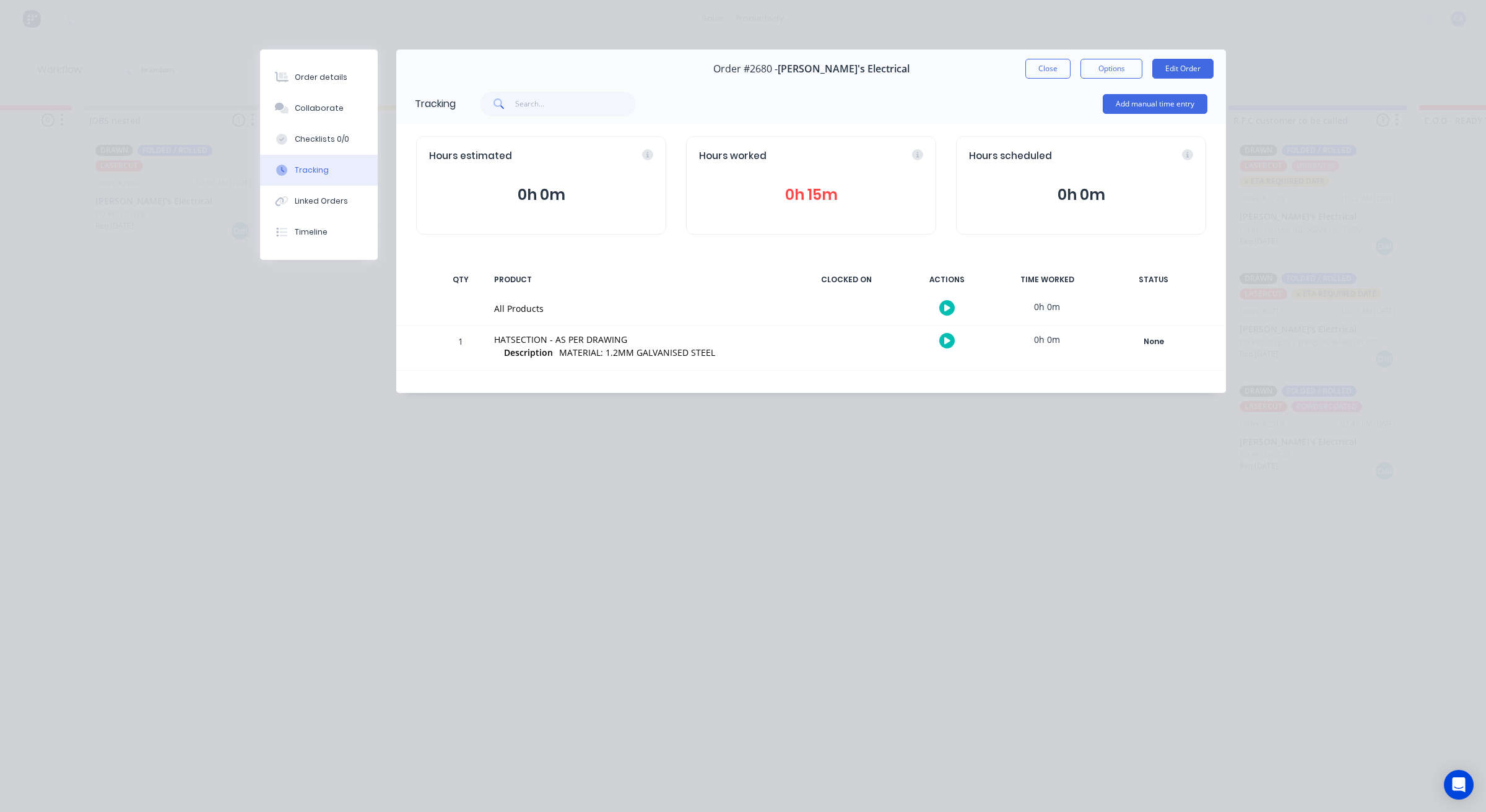
click at [1048, 72] on button "Close" at bounding box center [1048, 68] width 45 height 20
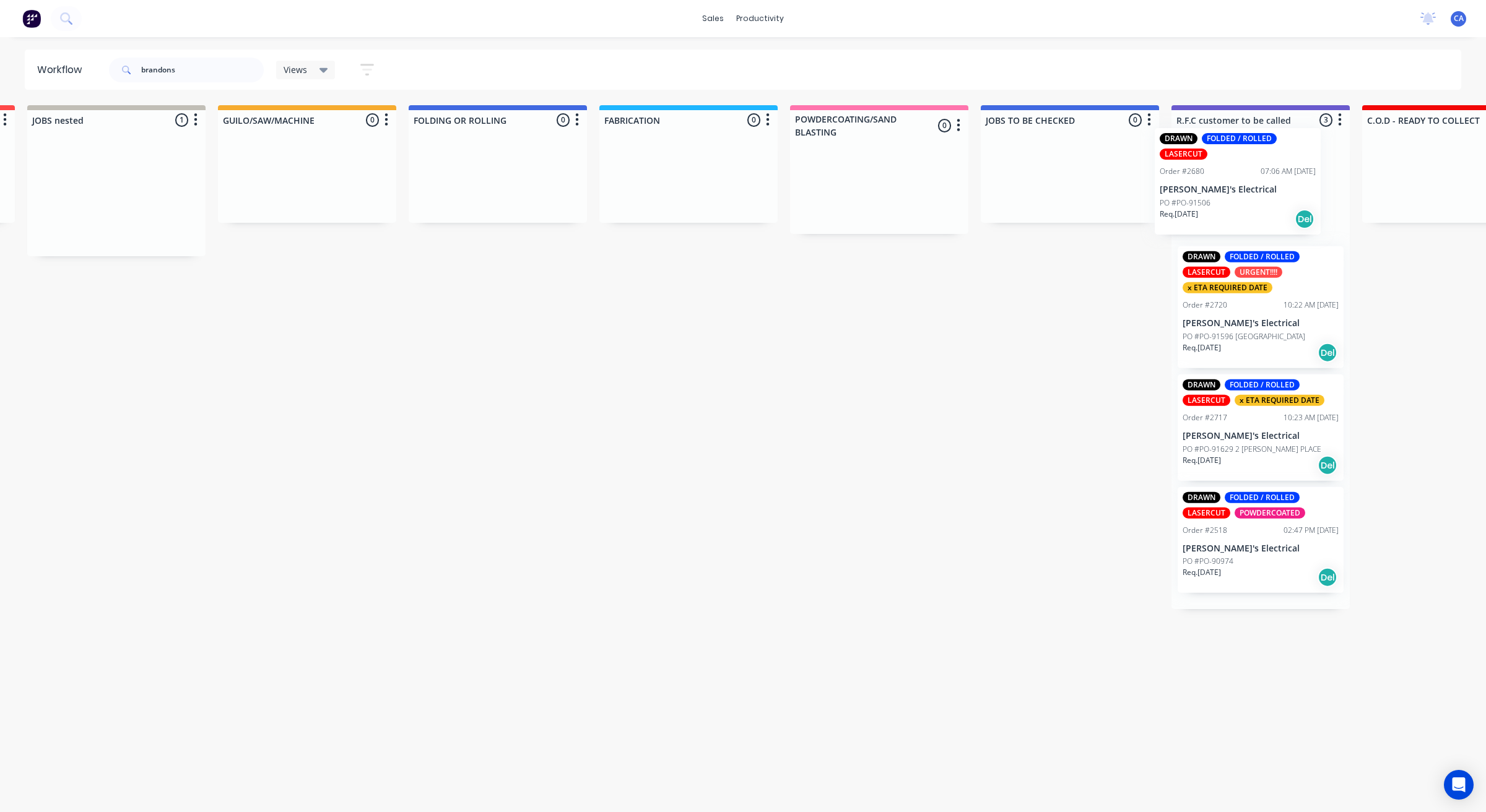
scroll to position [0, 408]
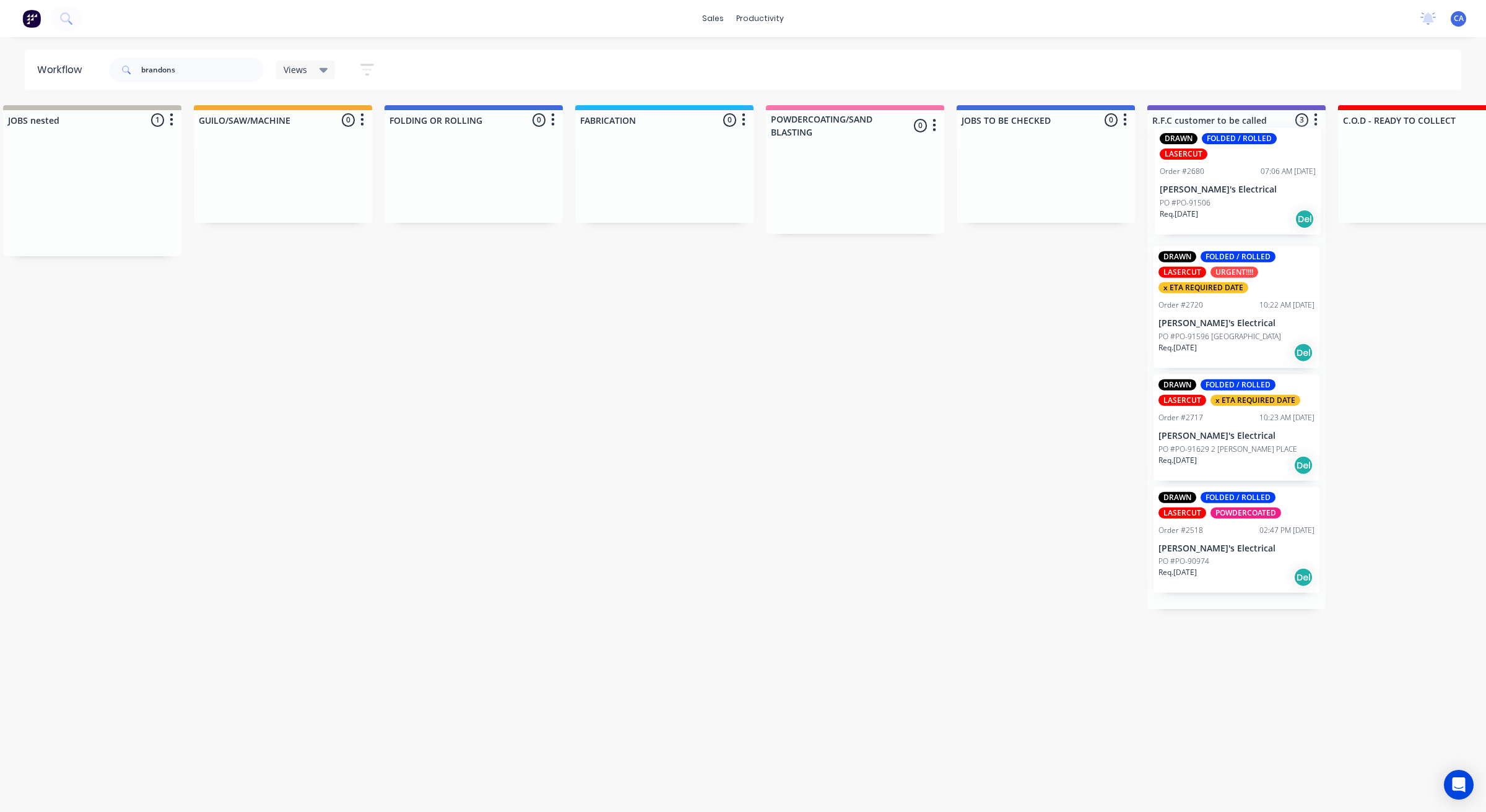
drag, startPoint x: 529, startPoint y: 166, endPoint x: 1231, endPoint y: 196, distance: 702.6
click at [1236, 198] on div "Submitted 0 Sort By Created date Required date Order number Customer name Most …" at bounding box center [1425, 356] width 3680 height 503
